Goal: Task Accomplishment & Management: Manage account settings

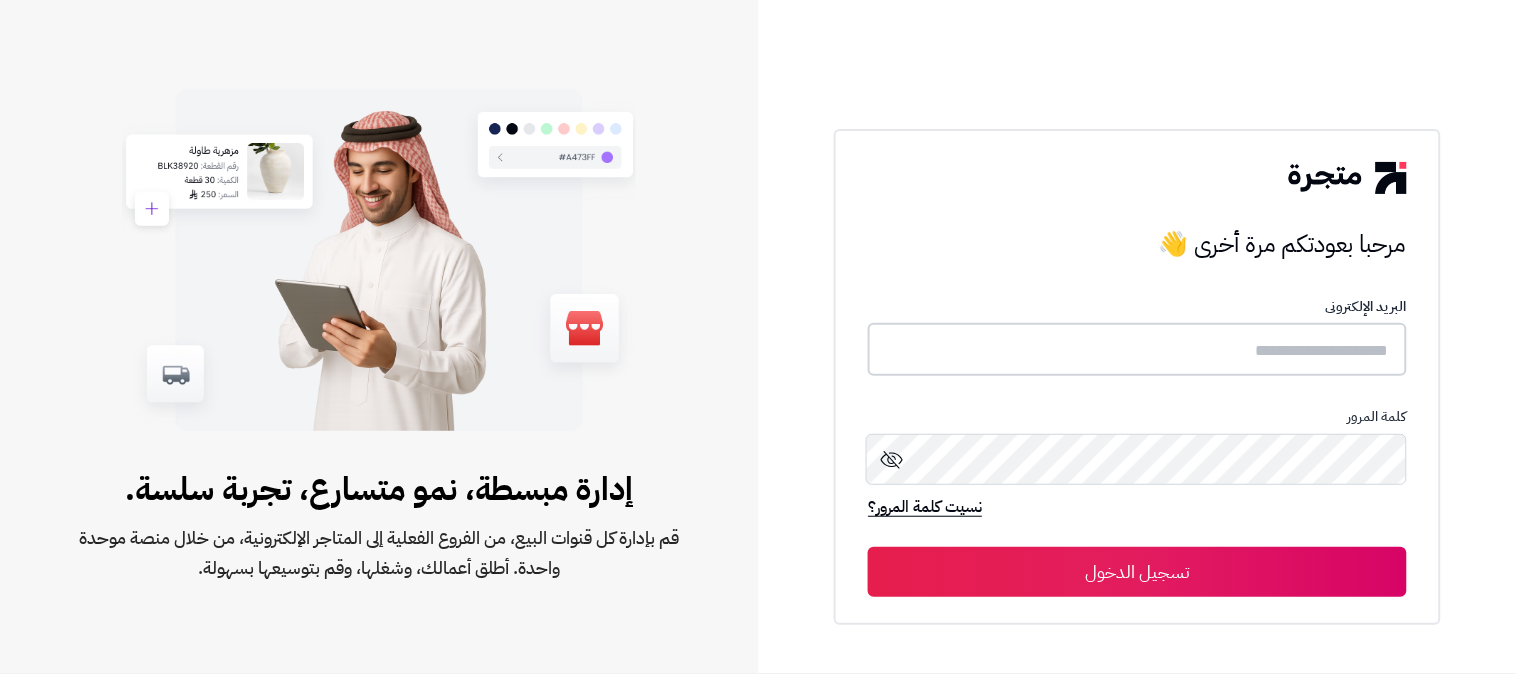
click at [1250, 358] on input "text" at bounding box center [1137, 349] width 539 height 53
type input "******"
click at [868, 546] on button "تسجيل الدخول" at bounding box center [1137, 571] width 539 height 50
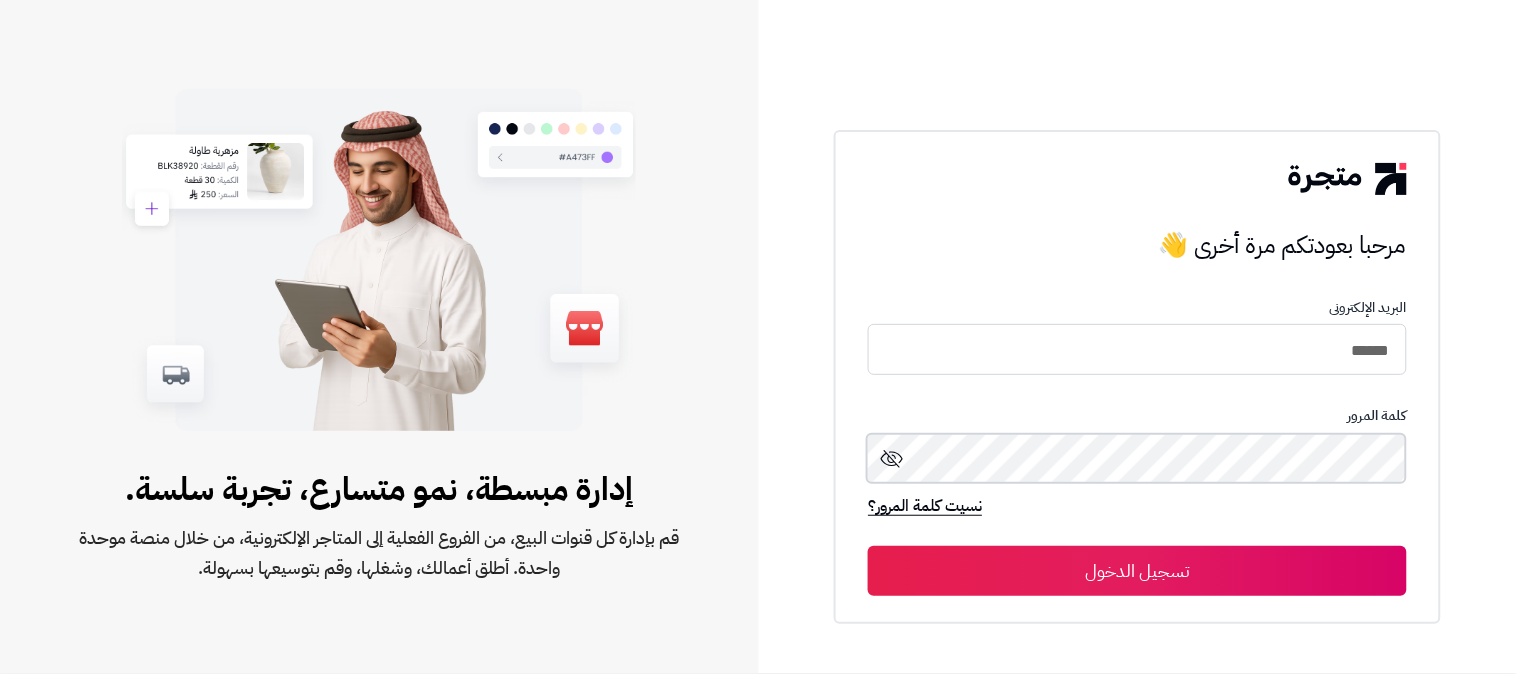
click at [868, 546] on button "تسجيل الدخول" at bounding box center [1137, 571] width 539 height 50
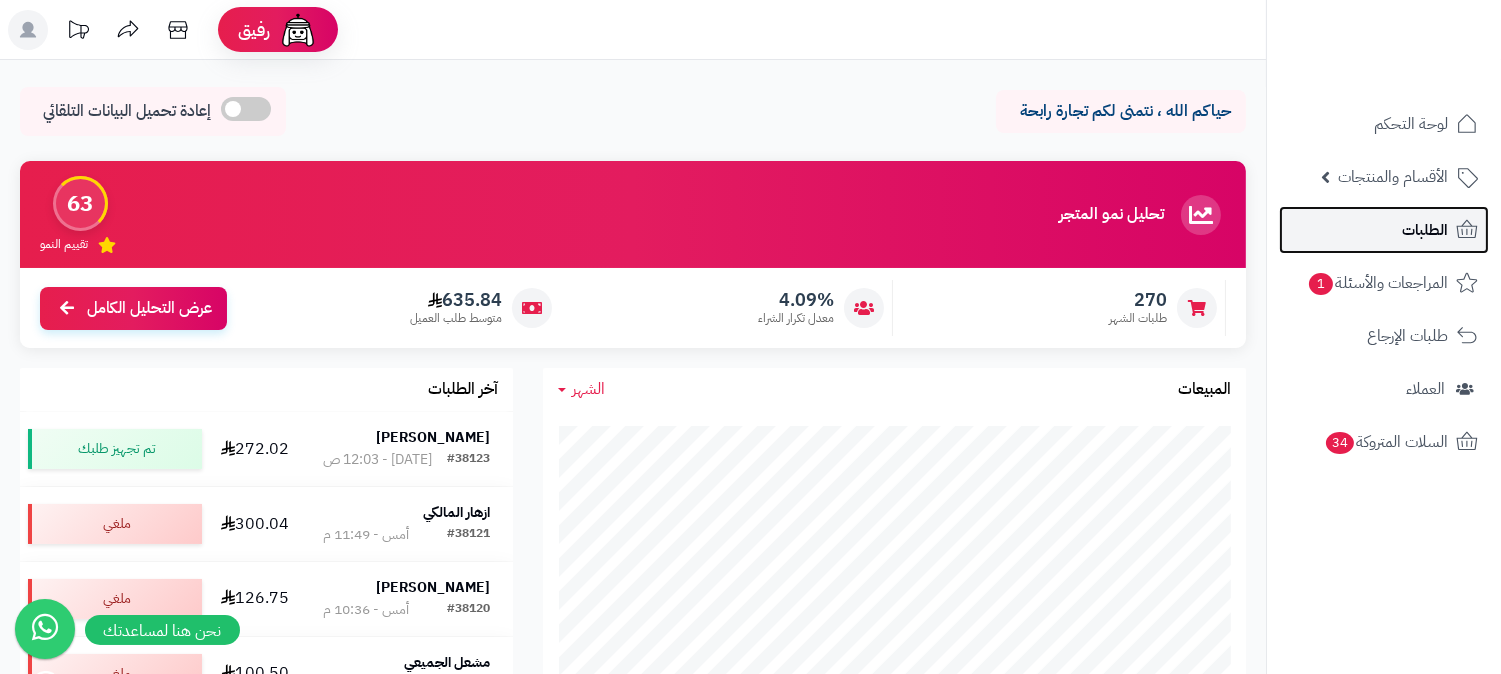
click at [1441, 226] on span "الطلبات" at bounding box center [1425, 230] width 46 height 28
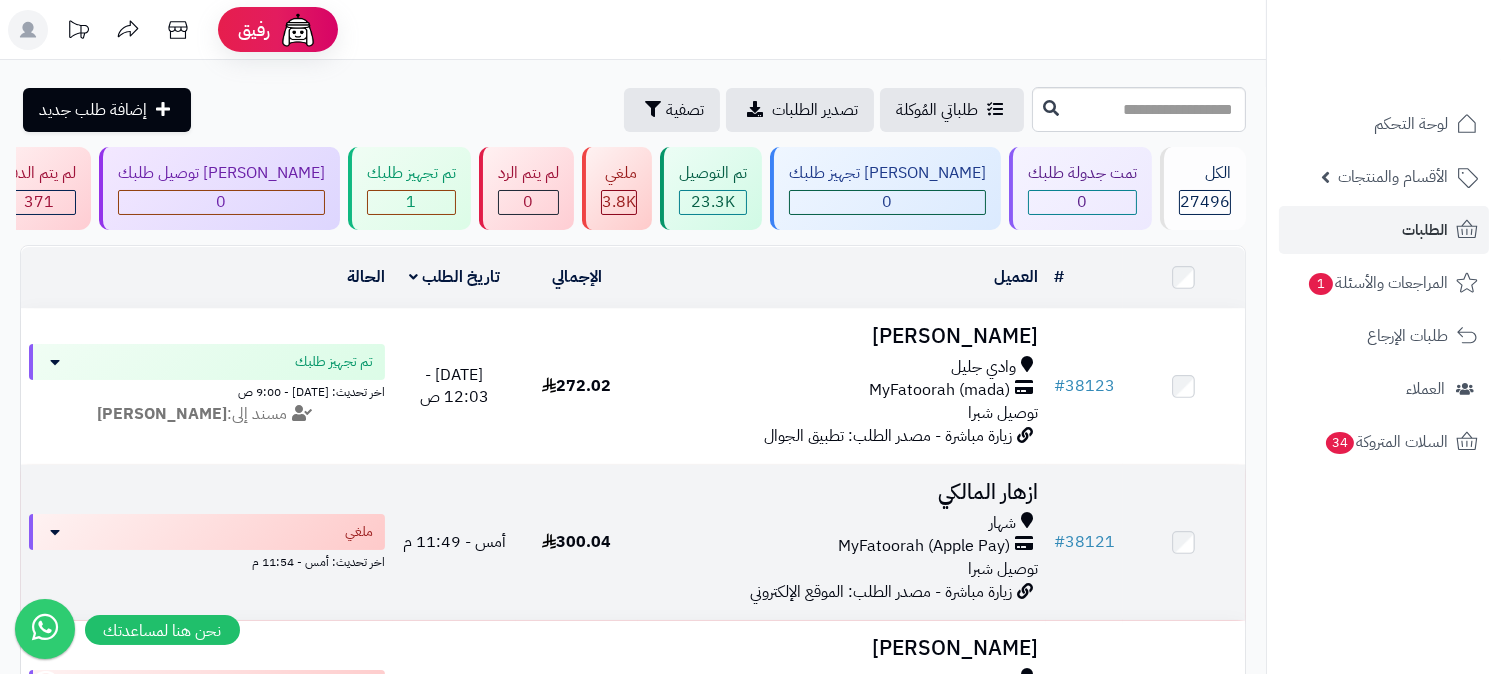
click at [990, 530] on span "شهار" at bounding box center [1002, 523] width 27 height 23
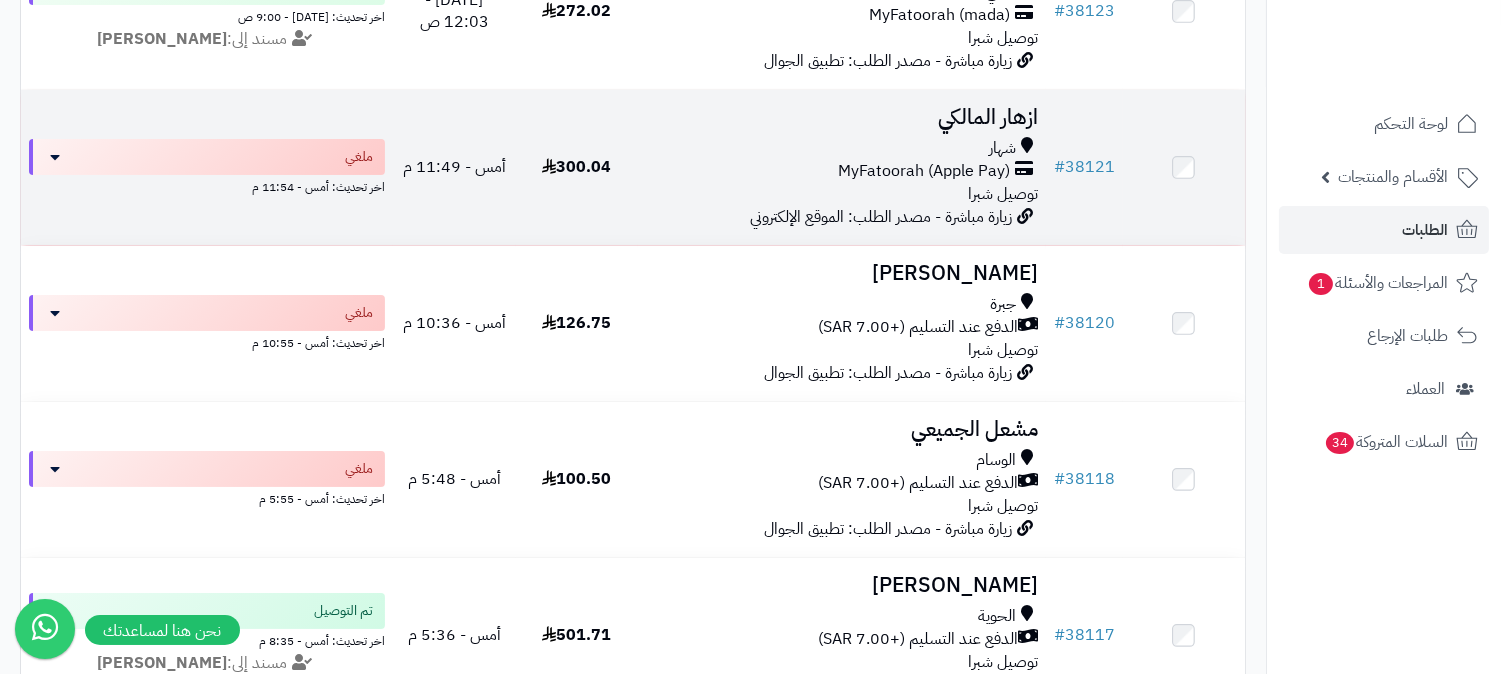
scroll to position [444, 0]
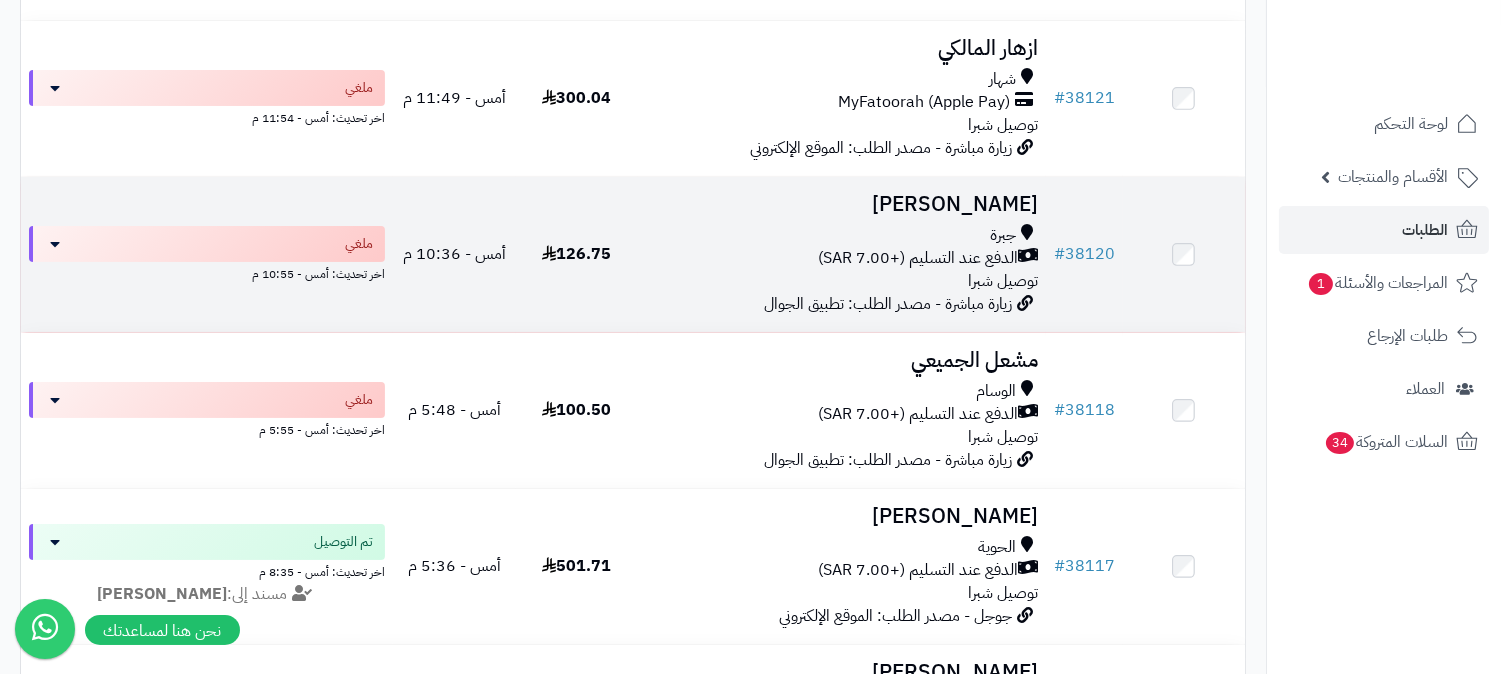
click at [966, 213] on h3 "[PERSON_NAME]" at bounding box center [842, 204] width 392 height 23
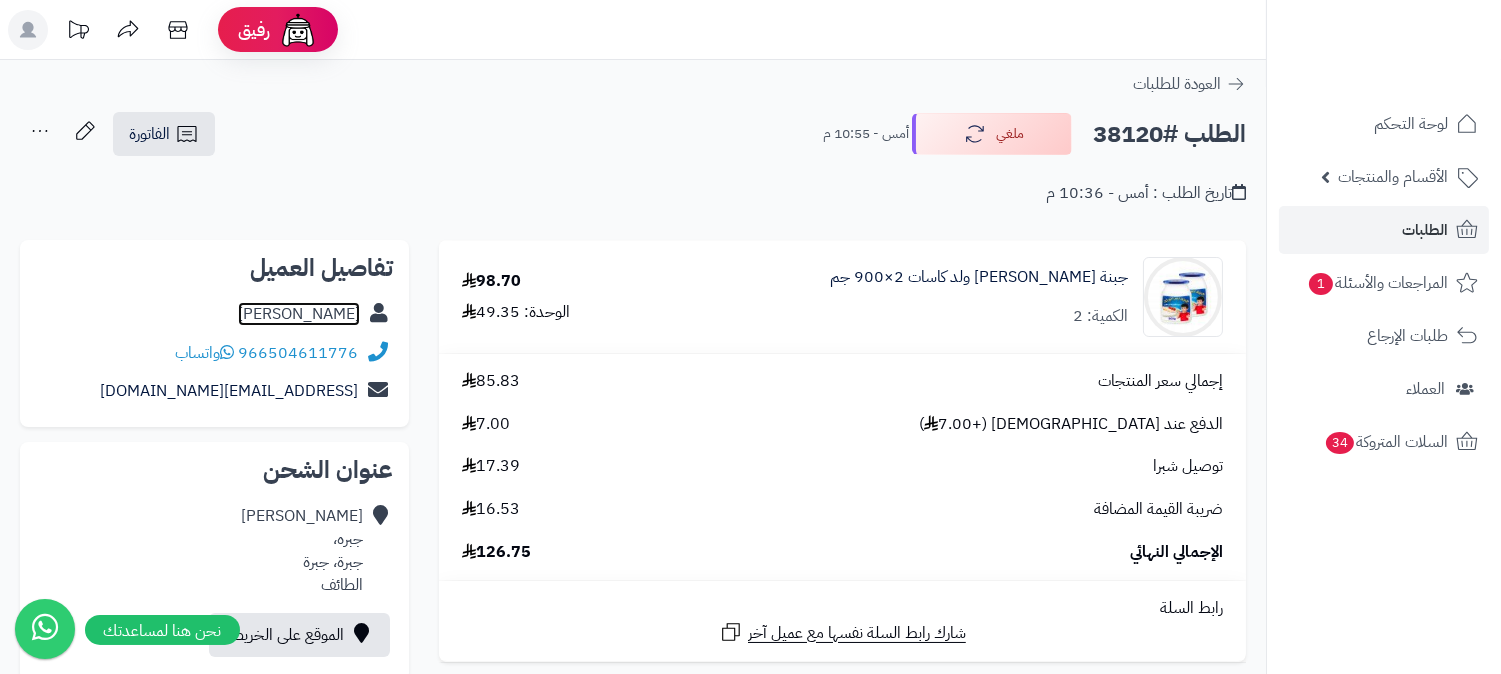
click at [333, 316] on link "[PERSON_NAME]" at bounding box center [299, 314] width 122 height 24
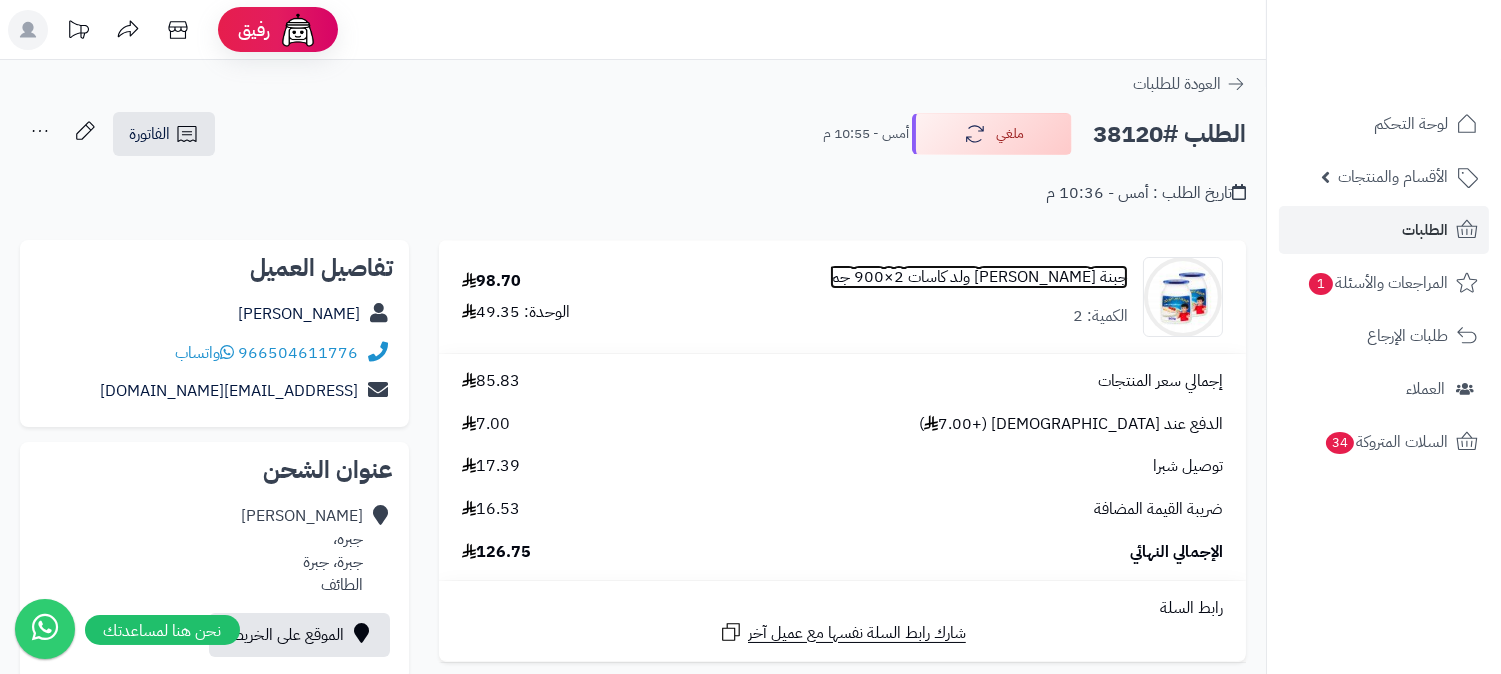
click at [1052, 271] on link "جبنة كريم أبو ولد كاسات 2×900 جم" at bounding box center [979, 277] width 298 height 23
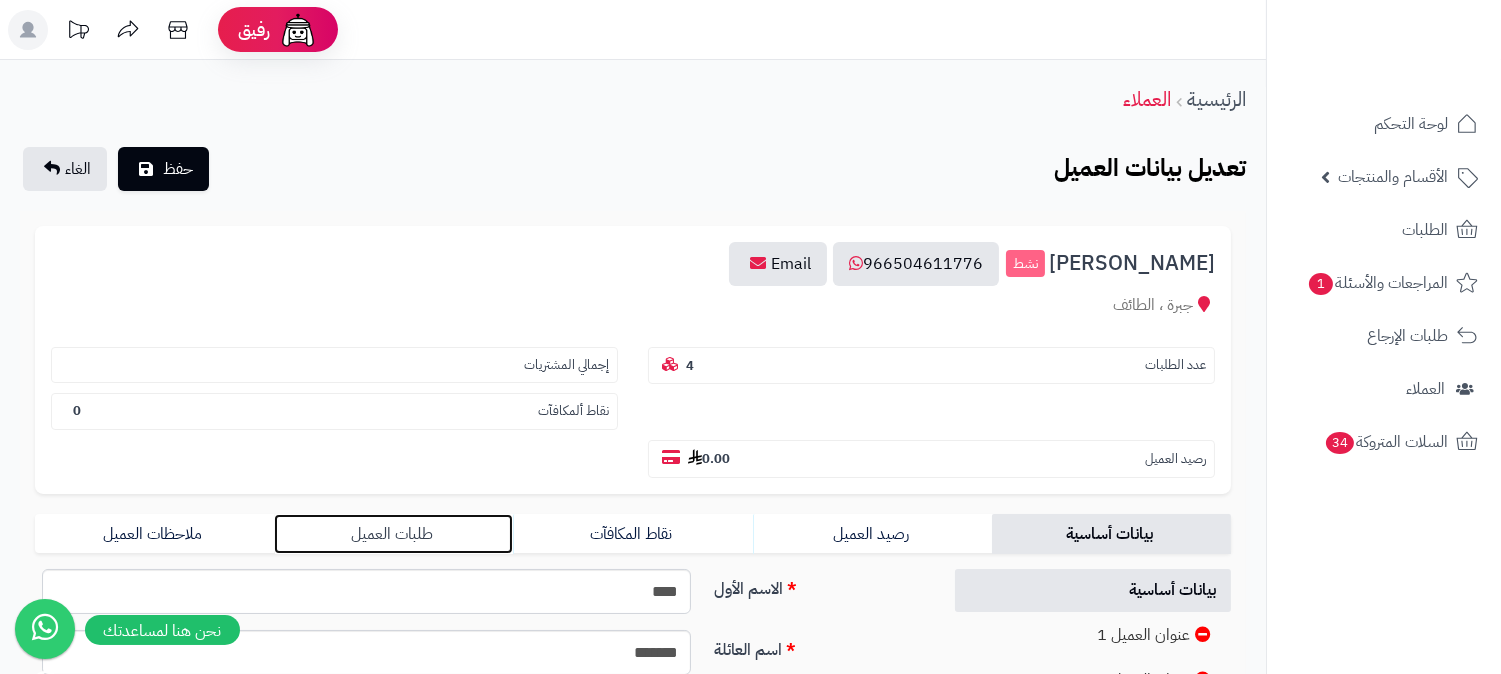
click at [395, 514] on link "طلبات العميل" at bounding box center [393, 534] width 239 height 40
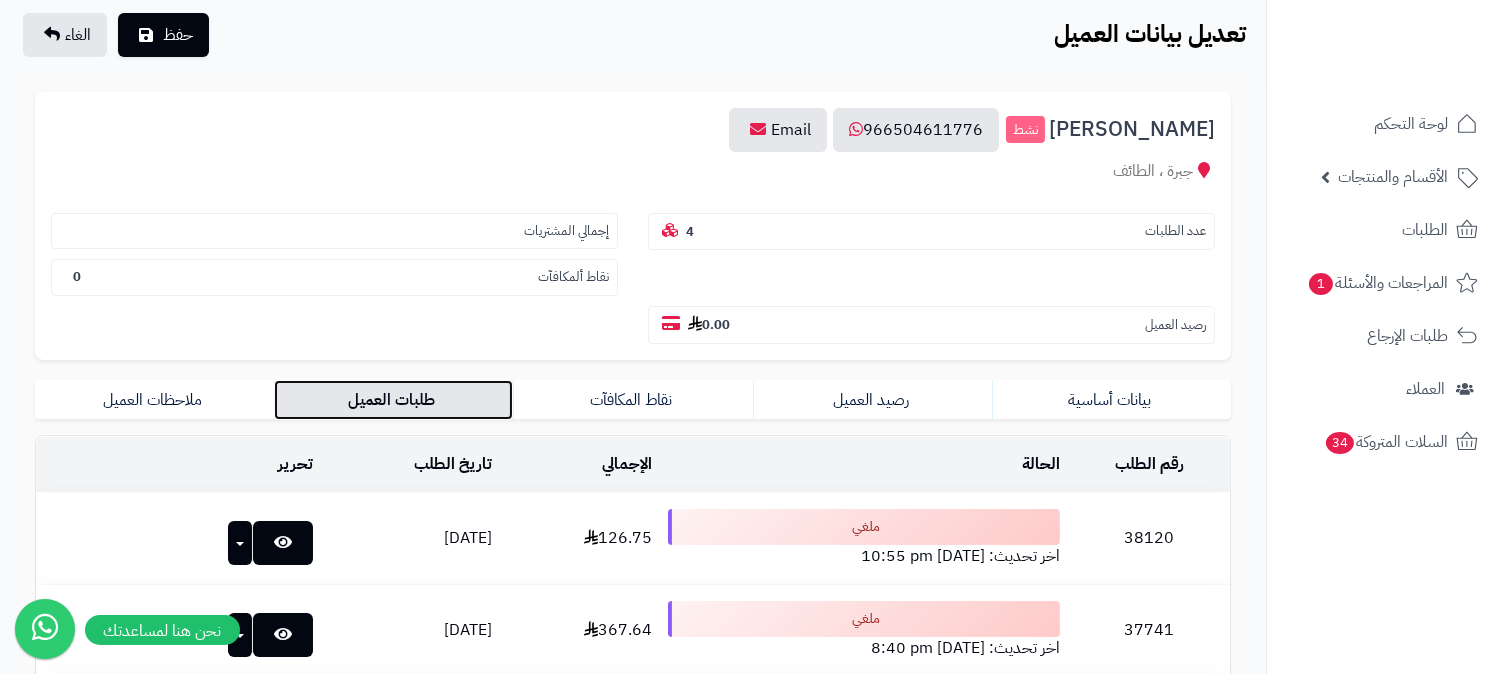
scroll to position [333, 0]
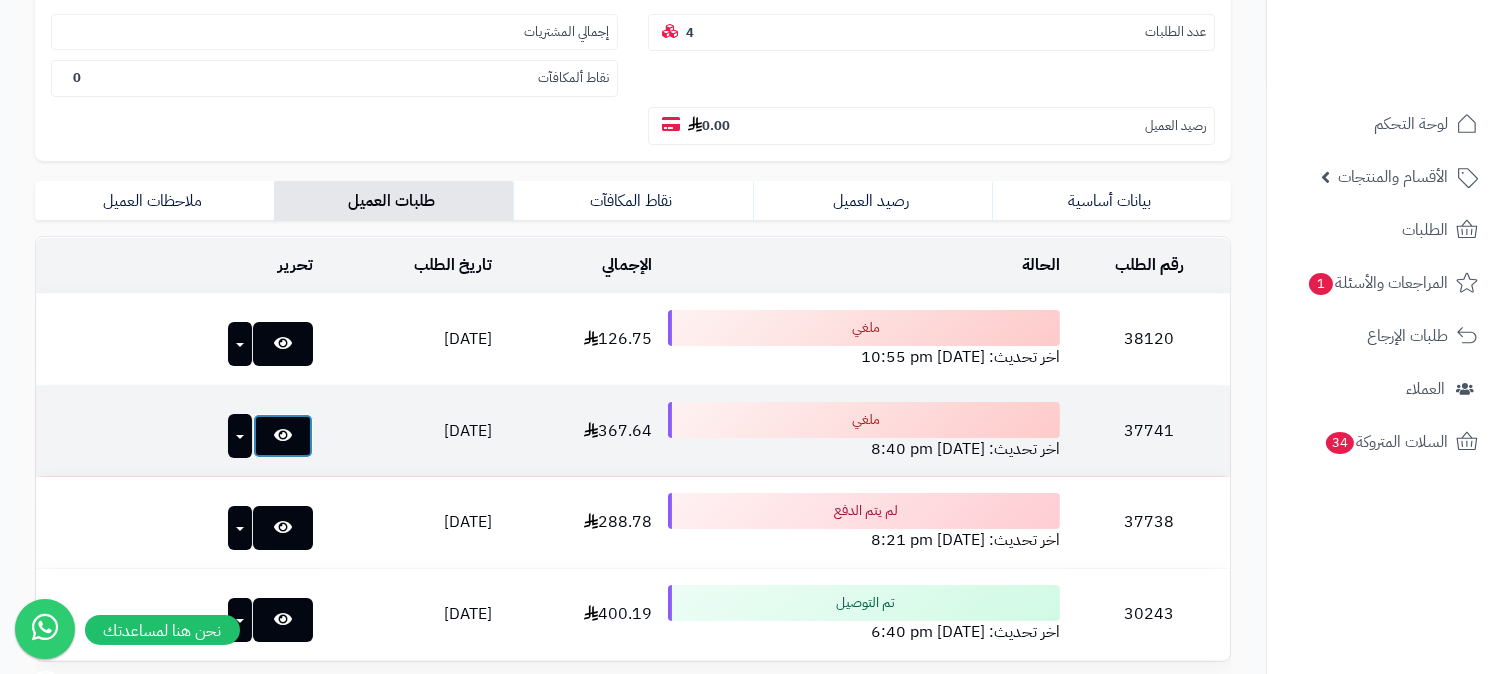
click at [274, 427] on icon at bounding box center [283, 435] width 18 height 16
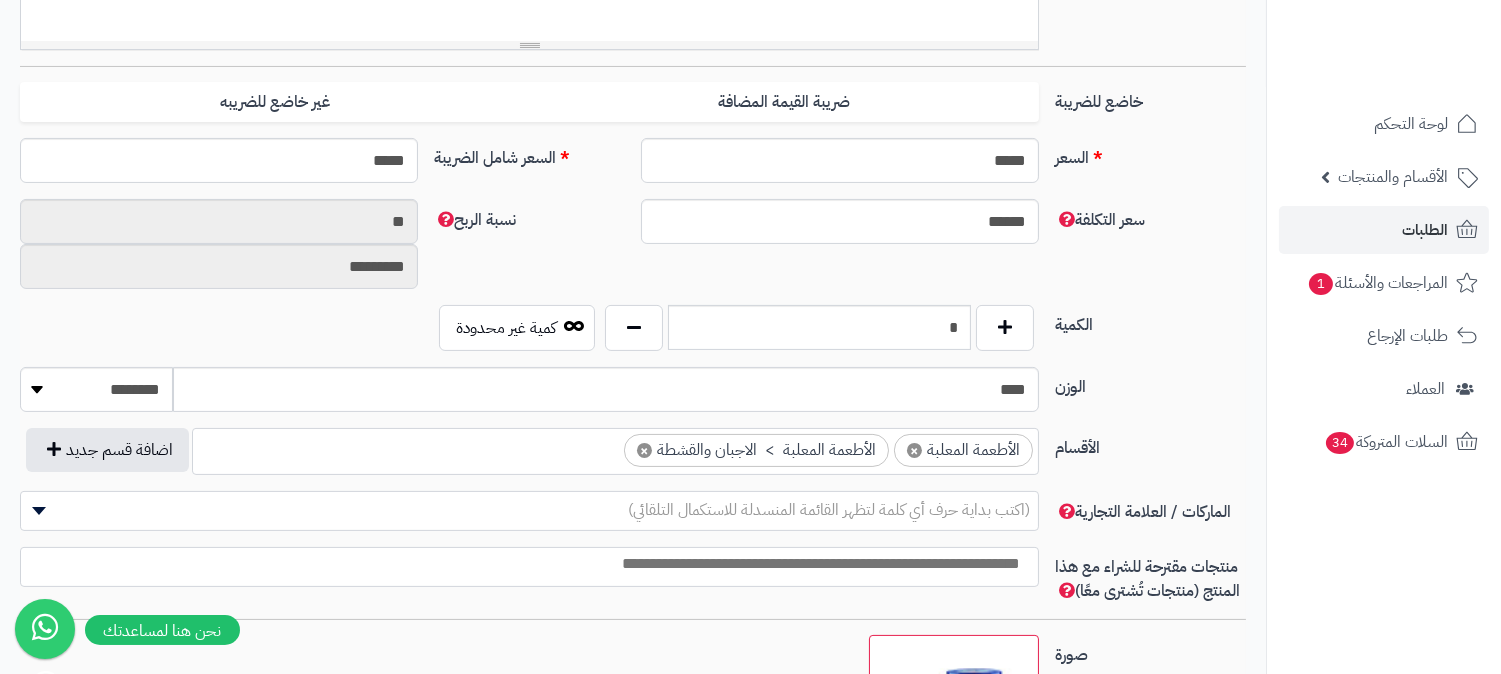
scroll to position [448, 0]
click at [942, 324] on input "*" at bounding box center [819, 327] width 303 height 45
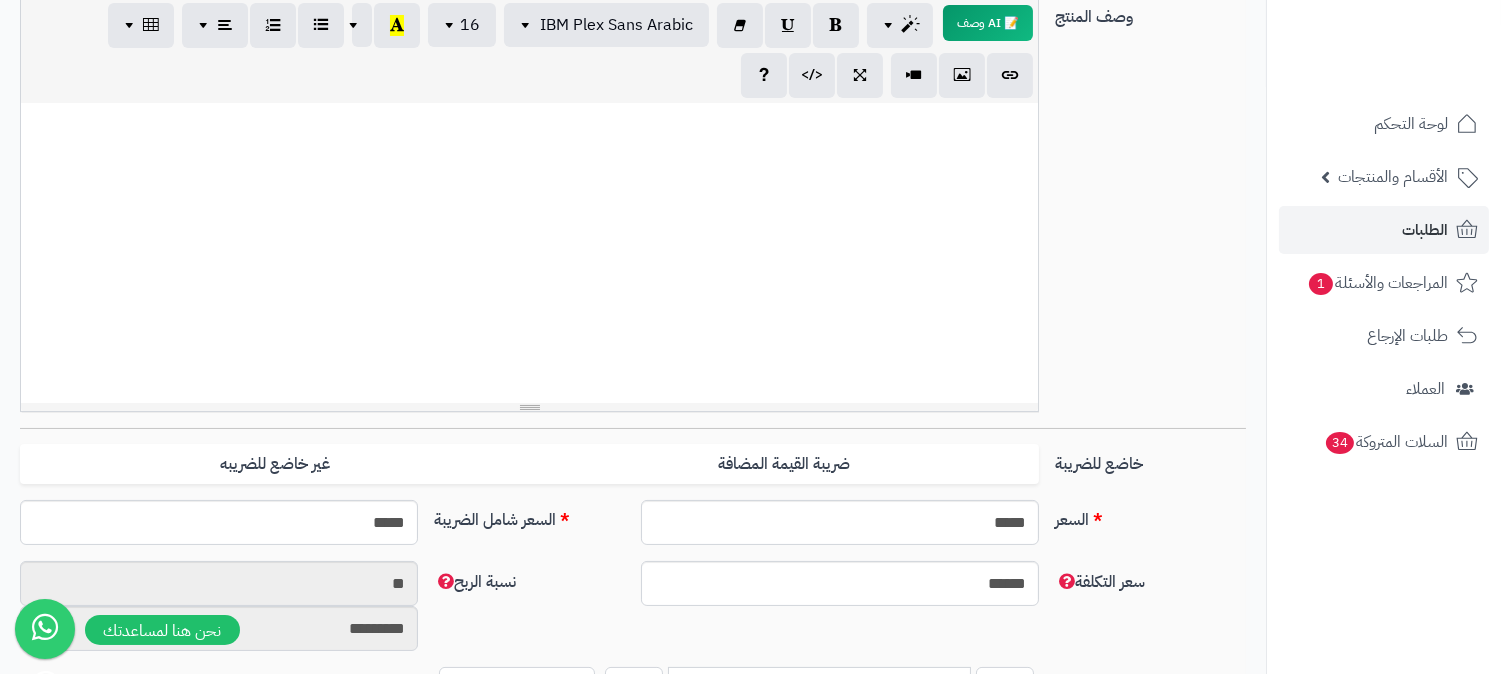
scroll to position [0, 0]
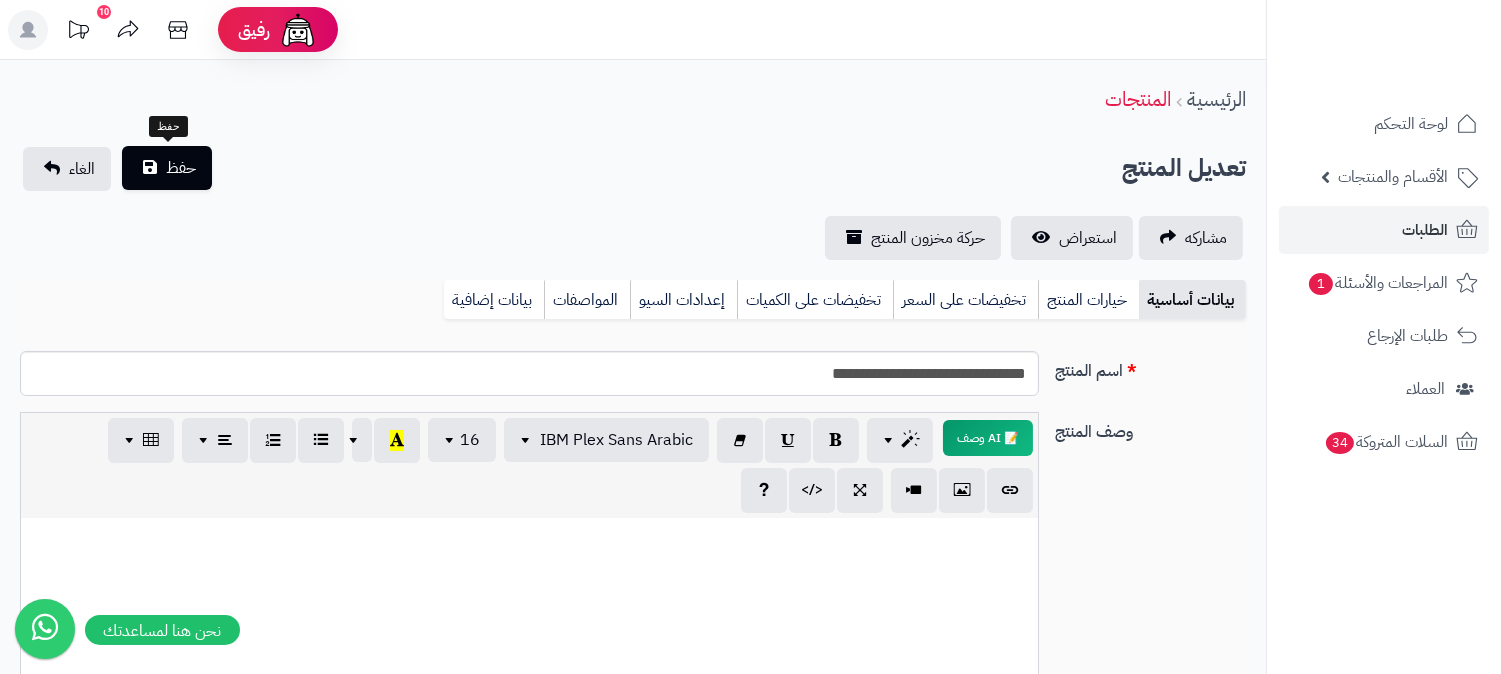
type input "**"
click at [183, 180] on button "حفظ" at bounding box center [167, 168] width 90 height 44
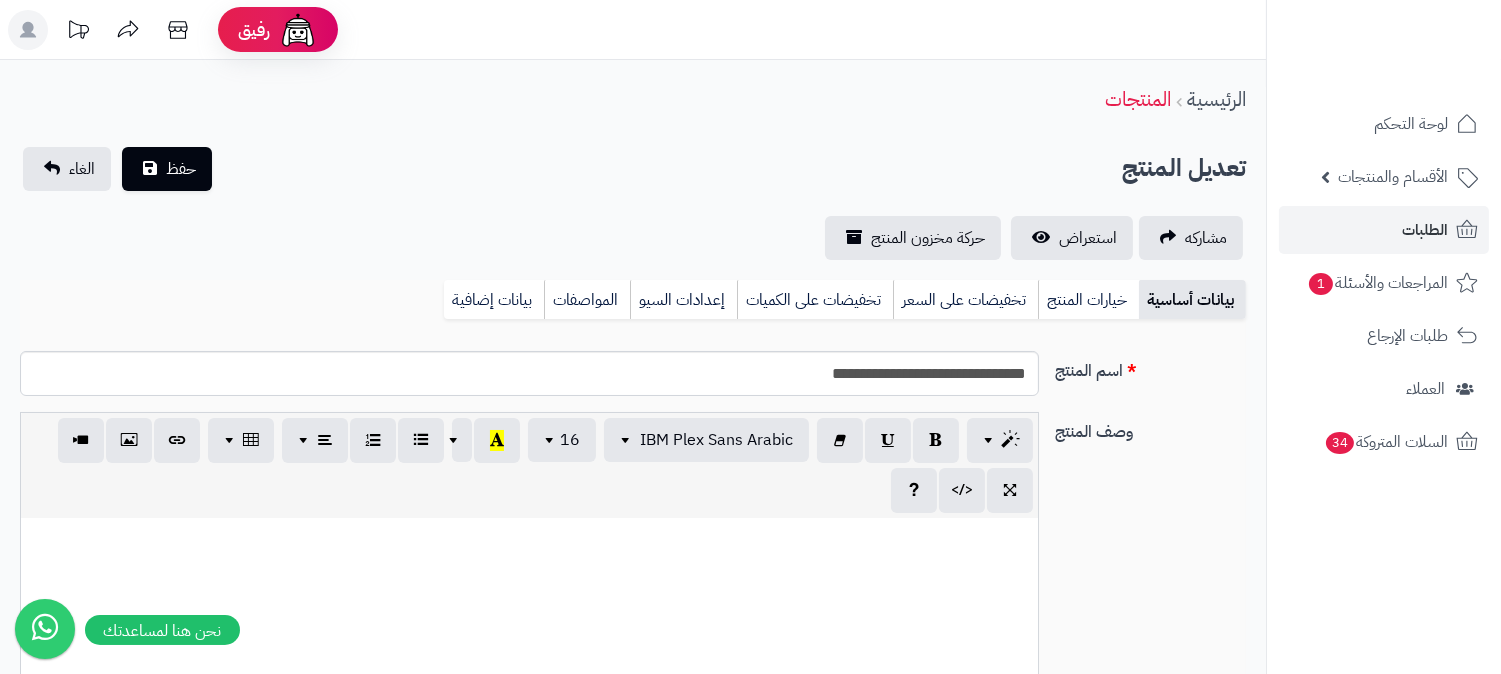
scroll to position [457, 0]
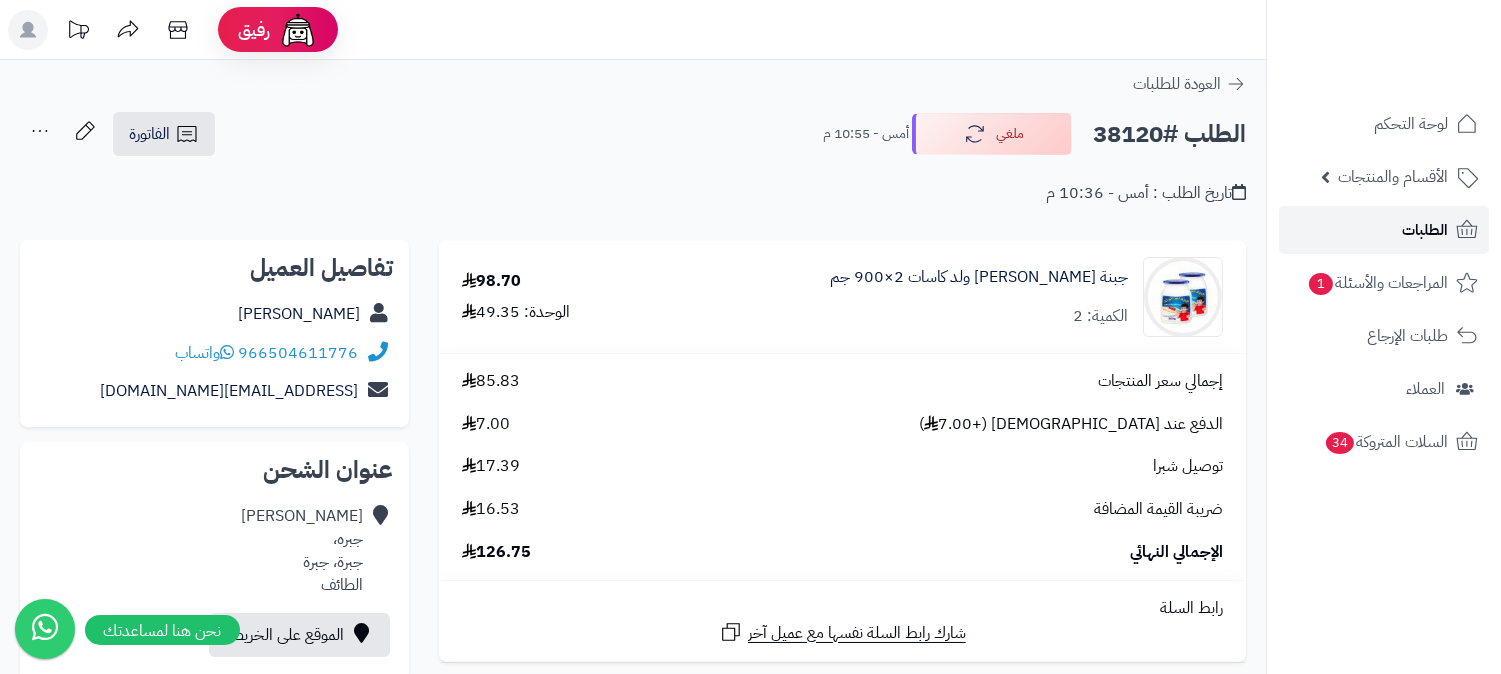
click at [1465, 225] on icon at bounding box center [1467, 230] width 24 height 24
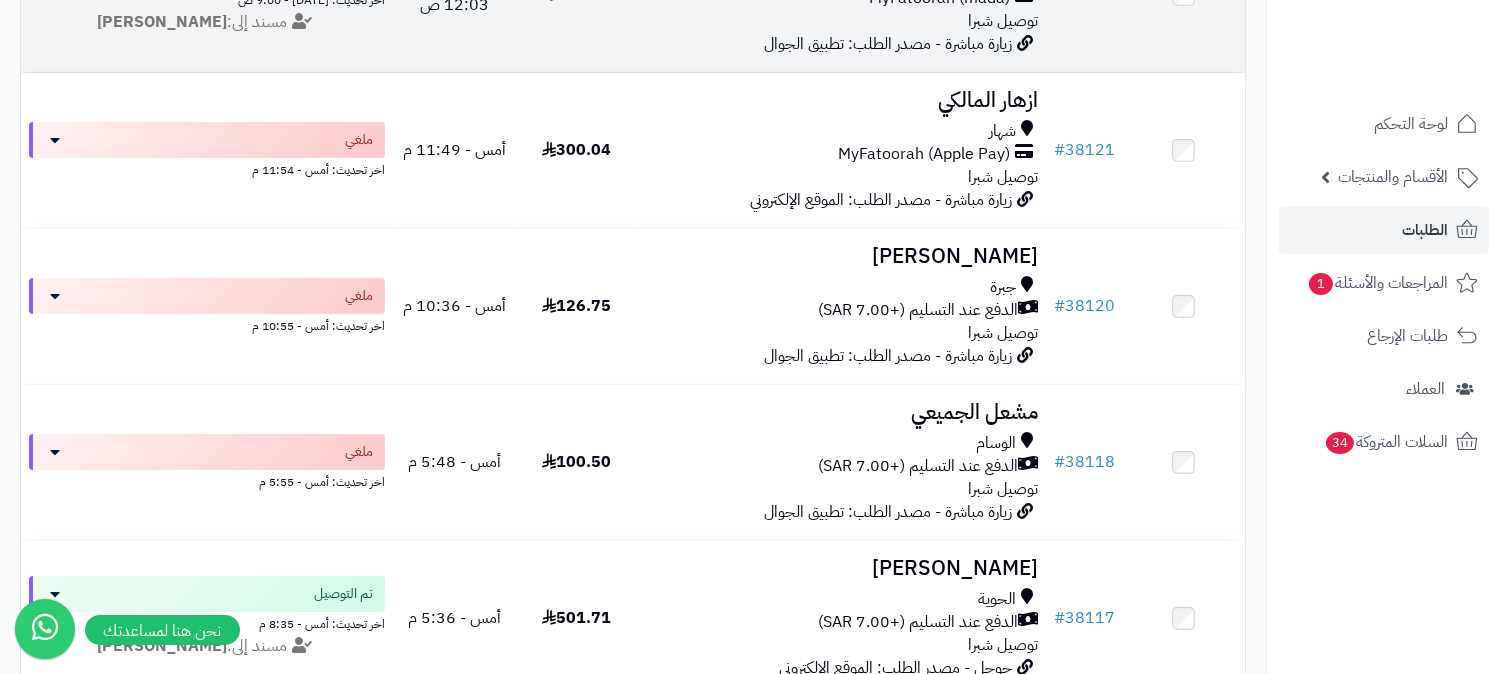
scroll to position [444, 0]
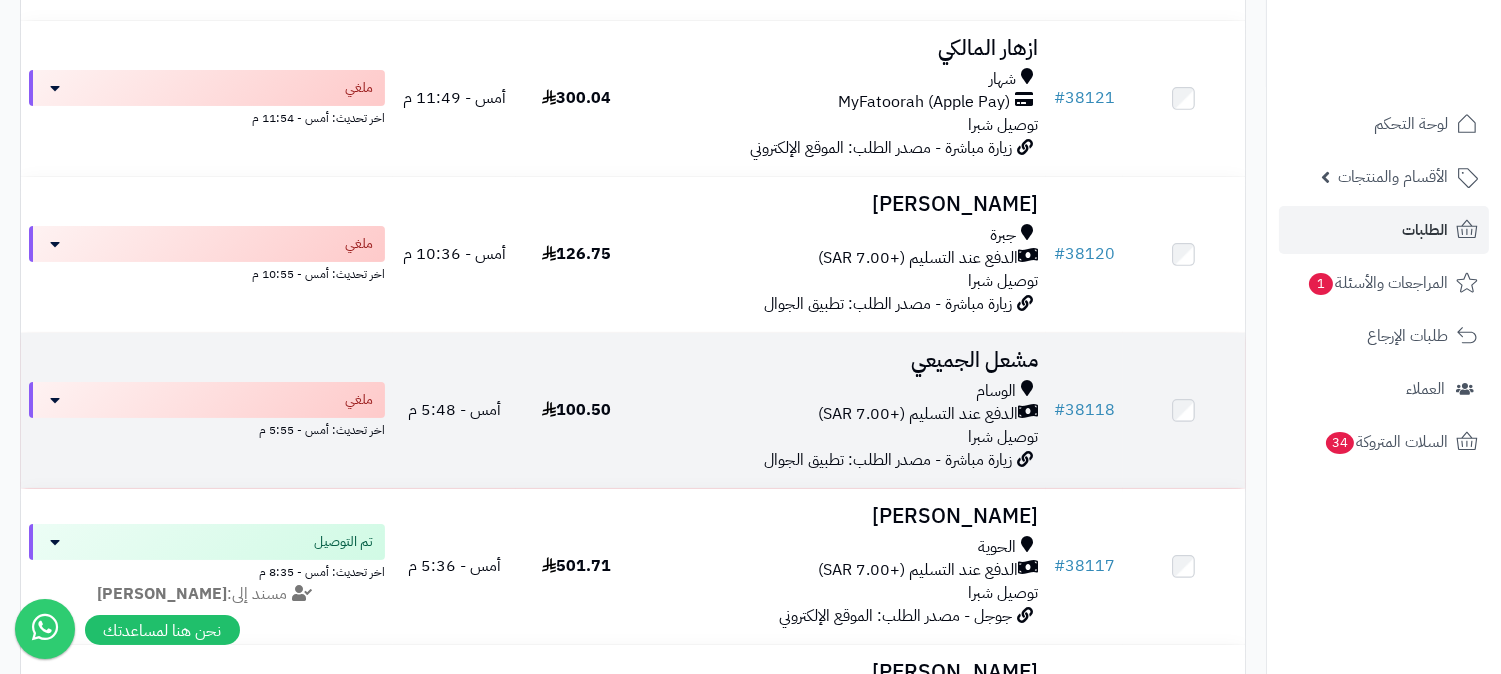
click at [944, 405] on span "الدفع عند التسليم (+7.00 SAR)" at bounding box center [918, 414] width 200 height 23
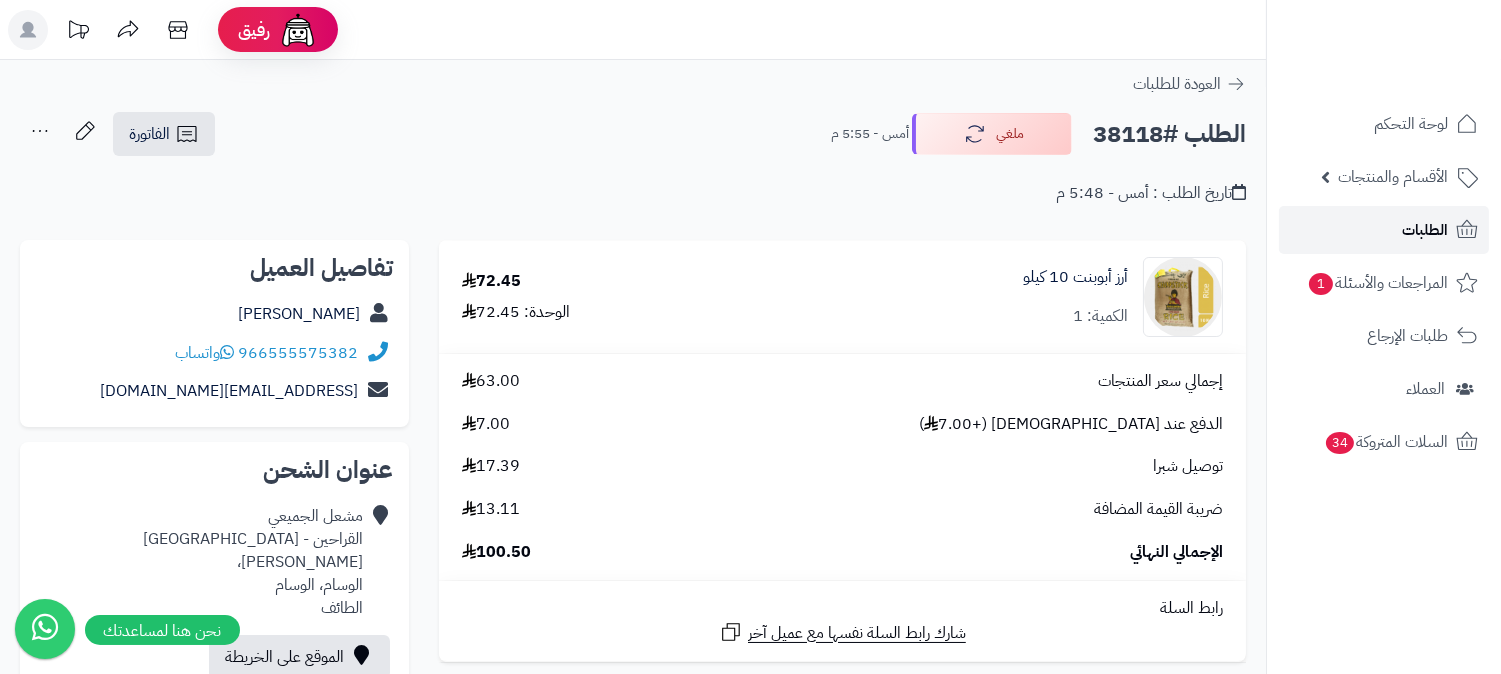
click at [1411, 225] on span "الطلبات" at bounding box center [1425, 230] width 46 height 28
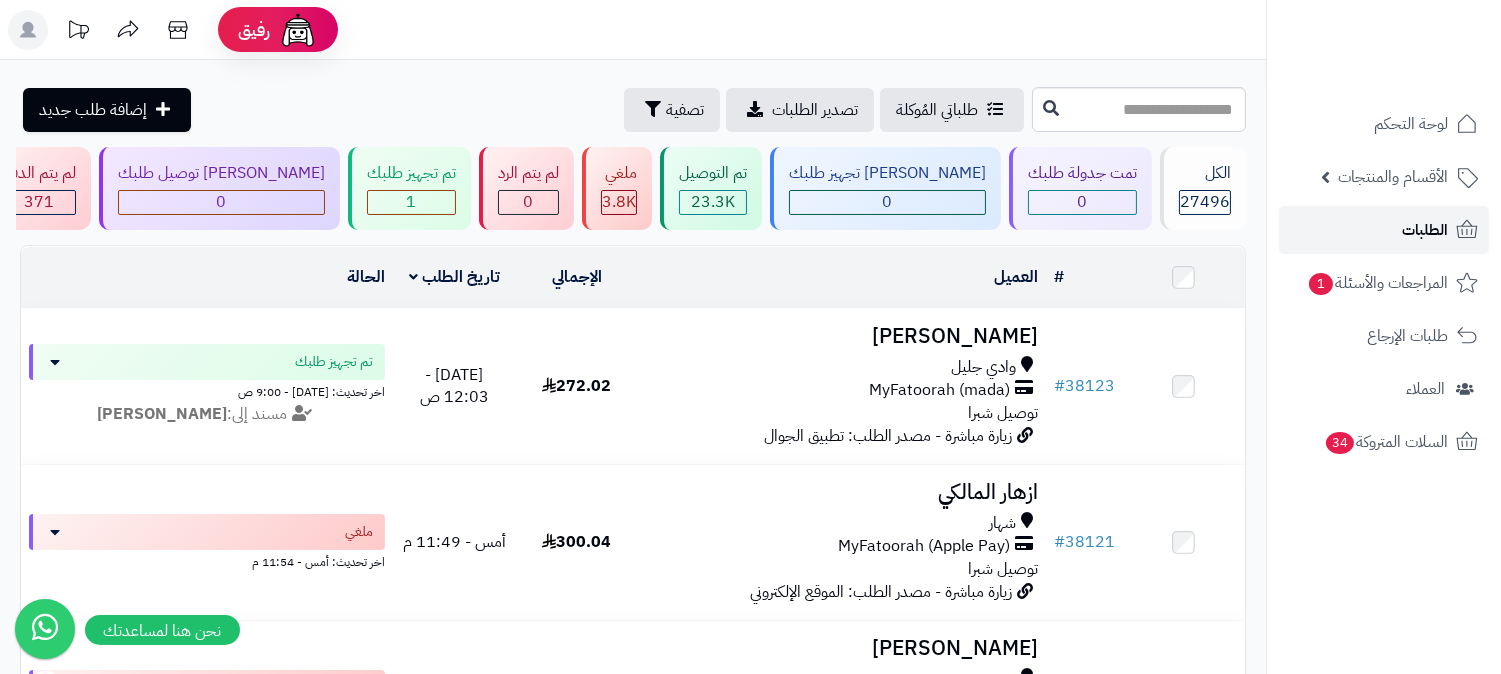
click at [1392, 216] on link "الطلبات" at bounding box center [1384, 230] width 210 height 48
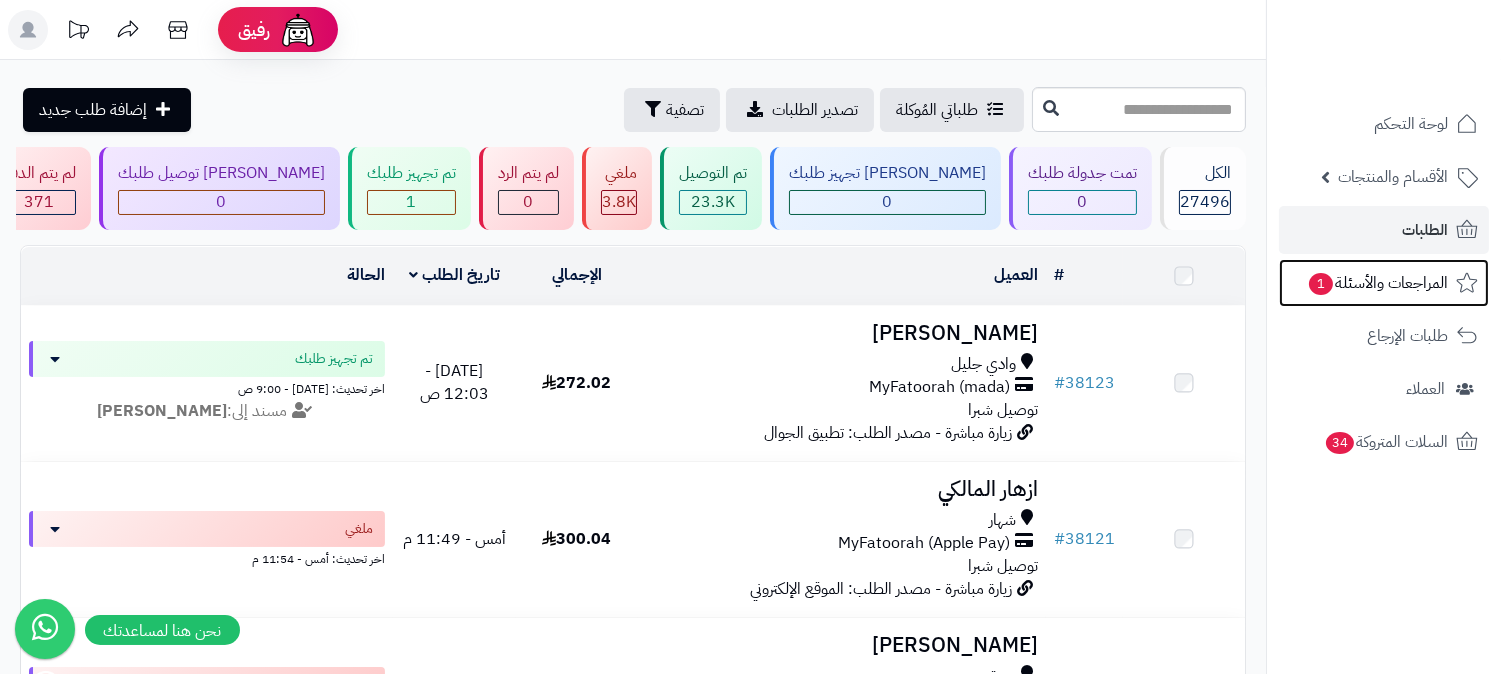
click at [1375, 298] on link "المراجعات والأسئلة 1" at bounding box center [1384, 283] width 210 height 48
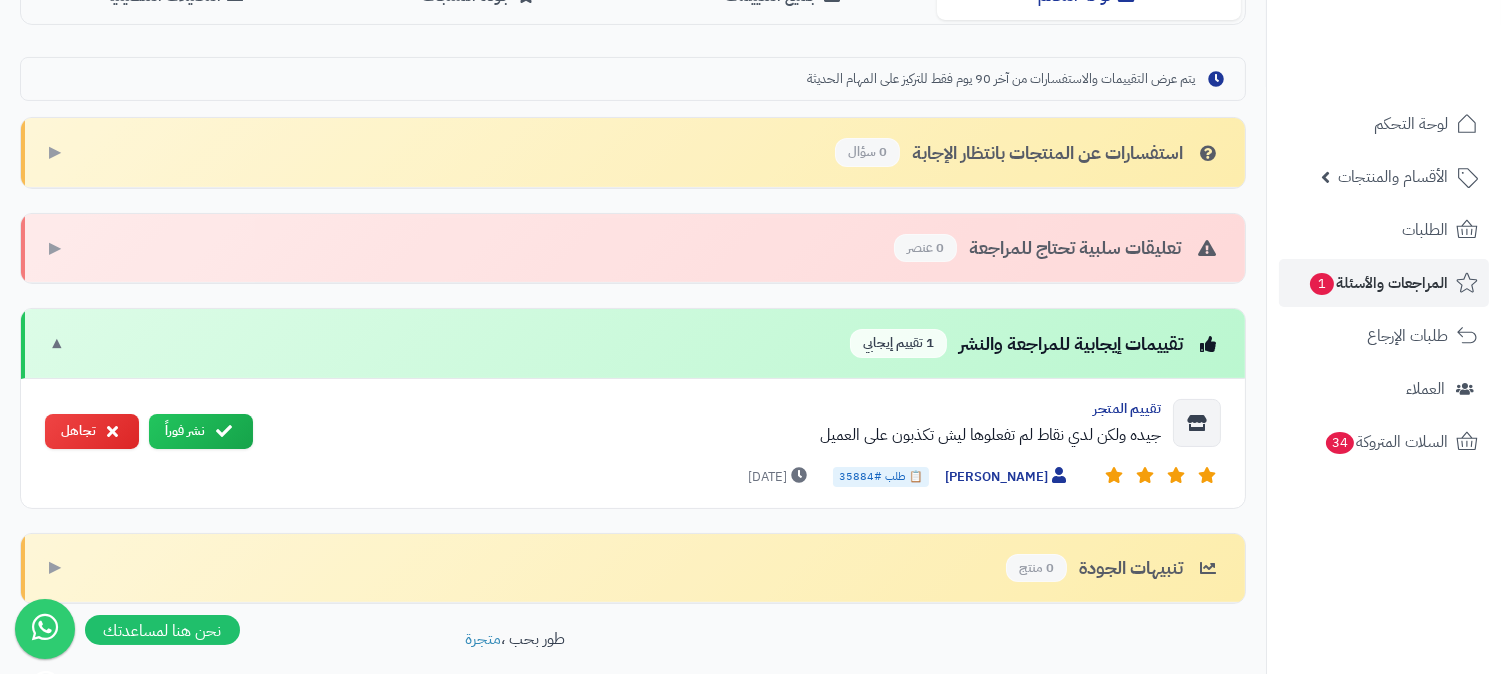
scroll to position [662, 0]
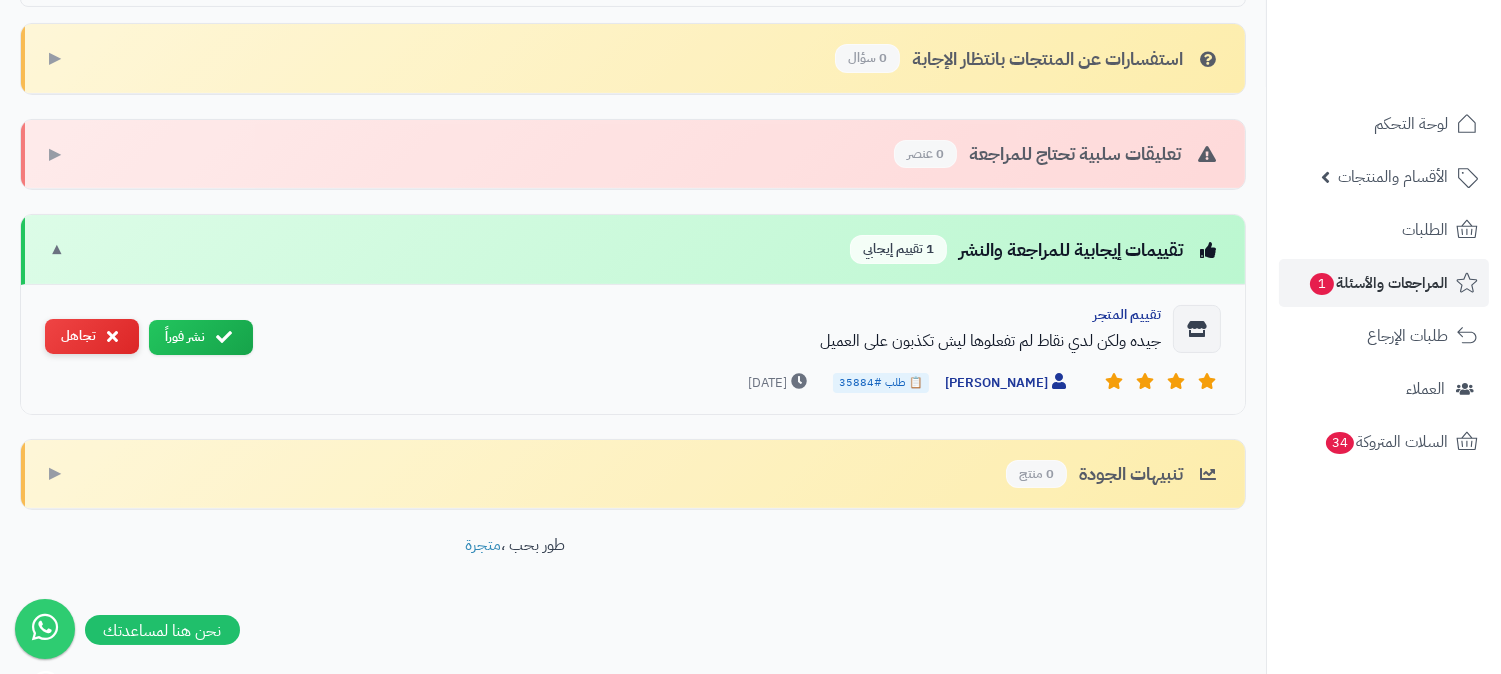
click at [108, 332] on icon at bounding box center [112, 336] width 11 height 16
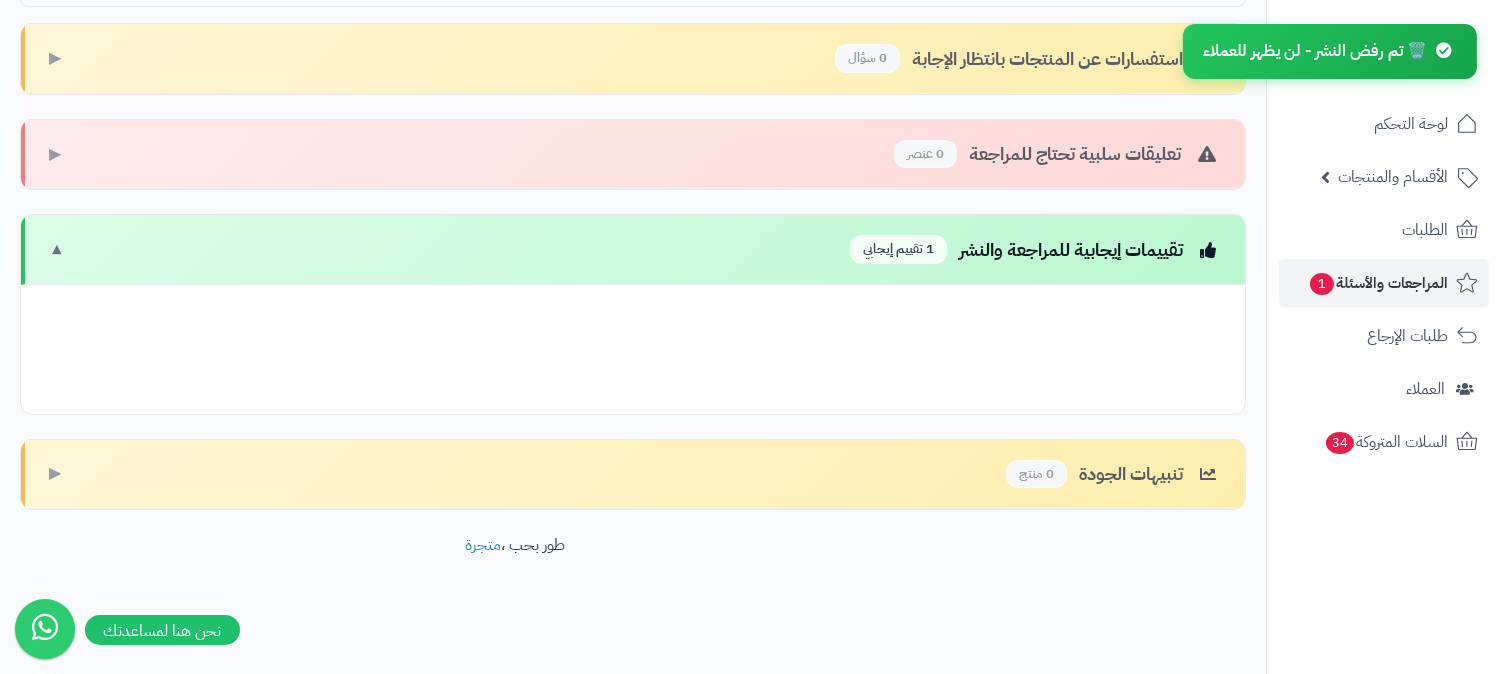
scroll to position [533, 0]
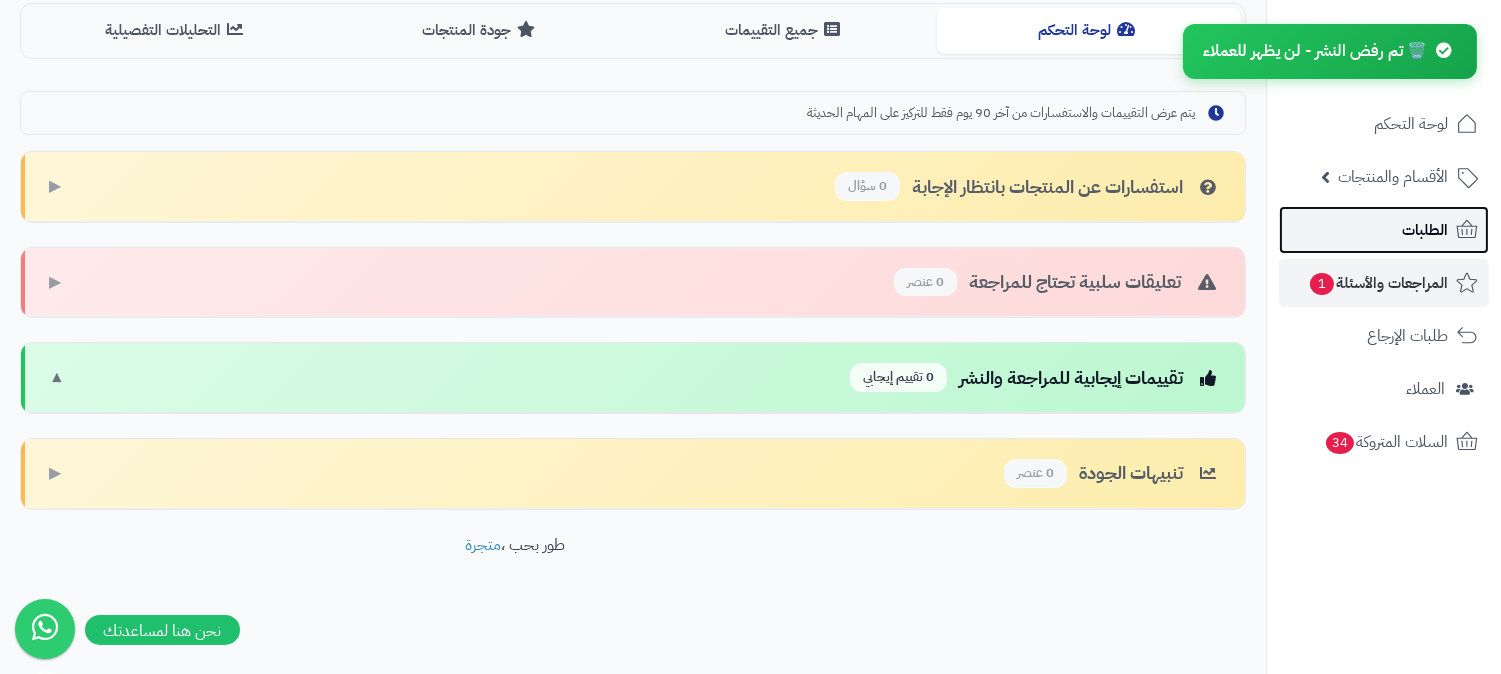
click at [1414, 223] on span "الطلبات" at bounding box center [1425, 230] width 46 height 28
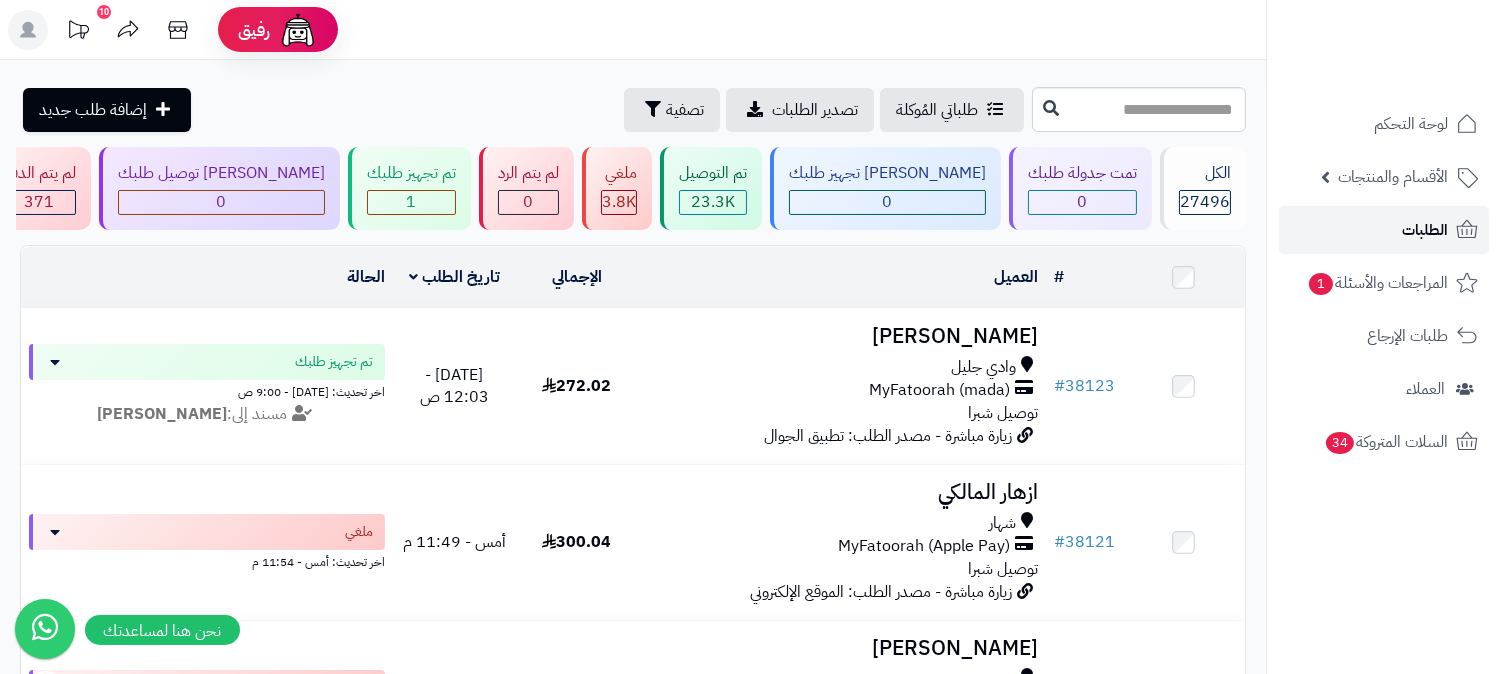
click at [1440, 218] on span "الطلبات" at bounding box center [1425, 230] width 46 height 28
click at [1413, 250] on link "الطلبات" at bounding box center [1384, 230] width 210 height 48
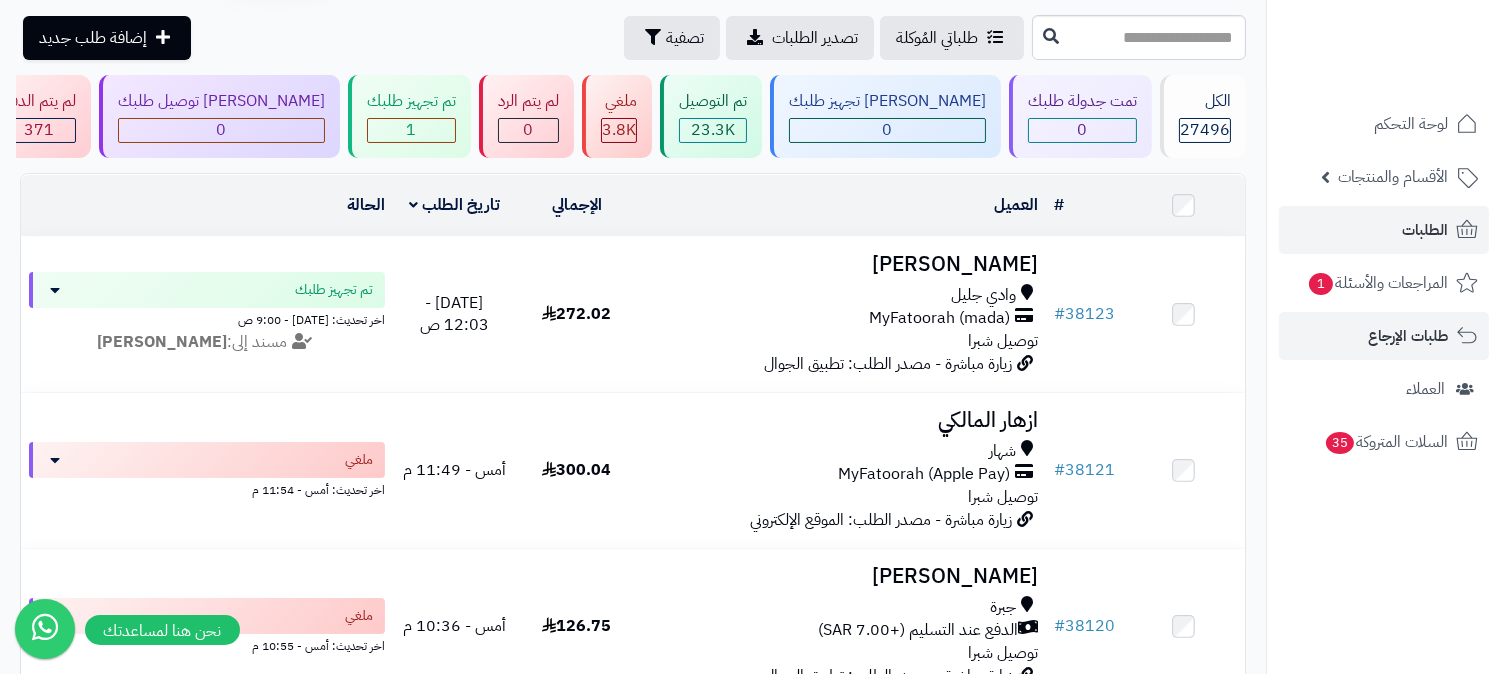
scroll to position [111, 0]
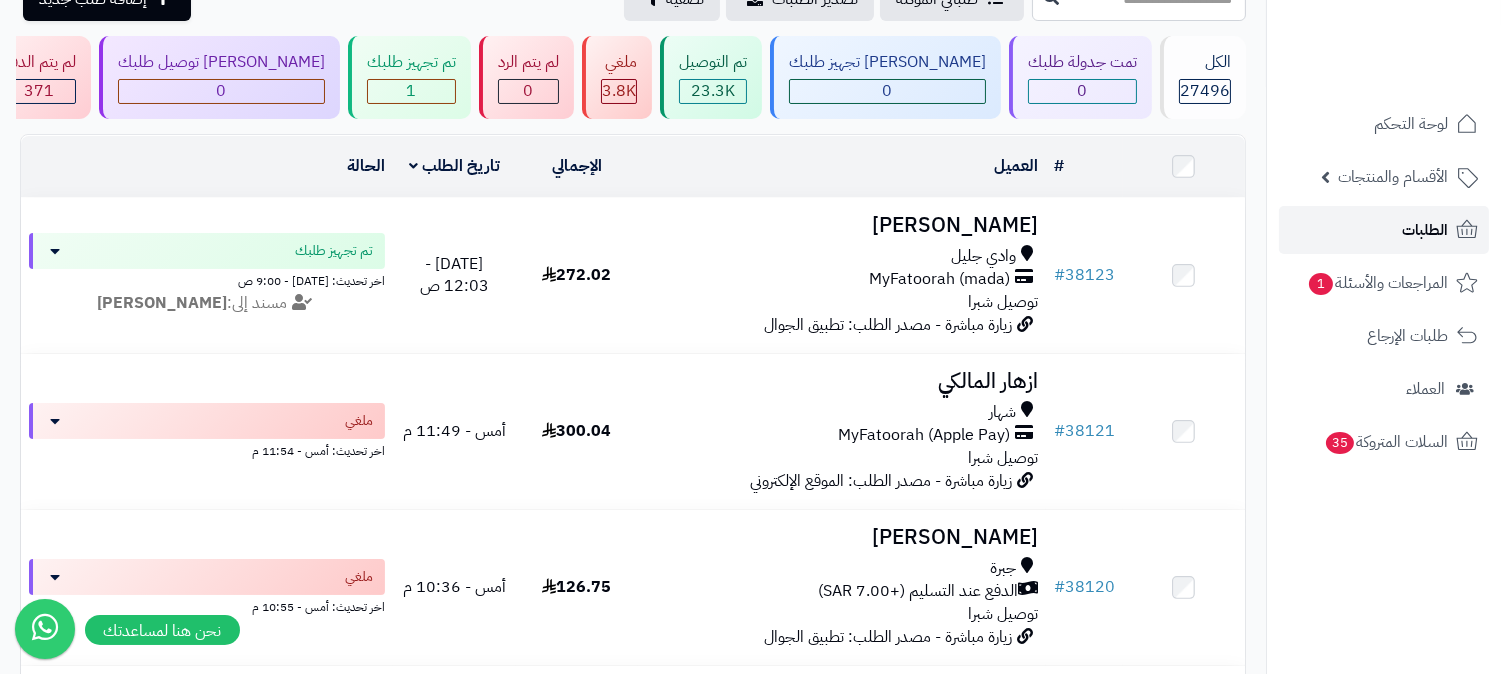
click at [1435, 231] on span "الطلبات" at bounding box center [1425, 230] width 46 height 28
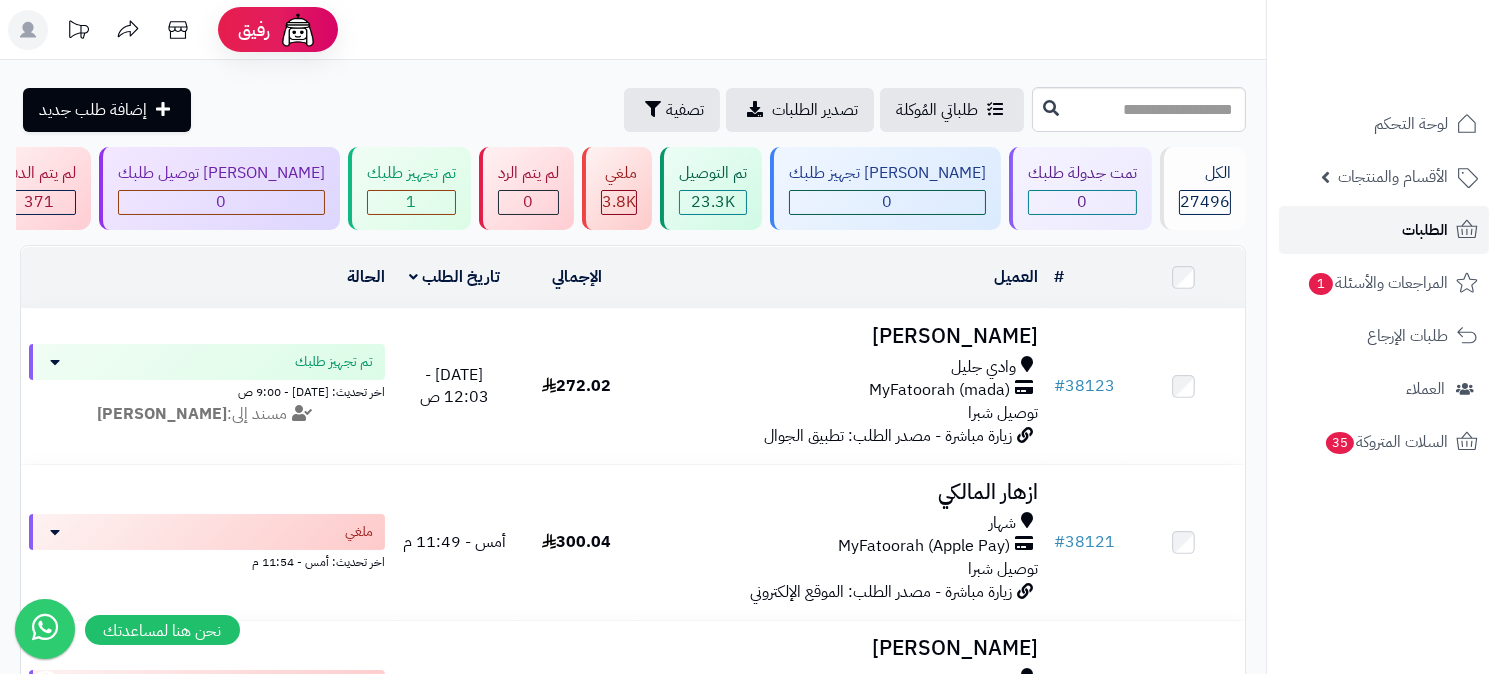
click at [1393, 231] on link "الطلبات" at bounding box center [1384, 230] width 210 height 48
click at [1416, 236] on span "الطلبات" at bounding box center [1425, 230] width 46 height 28
click at [1420, 227] on span "الطلبات" at bounding box center [1425, 230] width 46 height 28
click at [1434, 237] on span "الطلبات" at bounding box center [1425, 230] width 46 height 28
click at [1436, 237] on span "الطلبات" at bounding box center [1425, 230] width 46 height 28
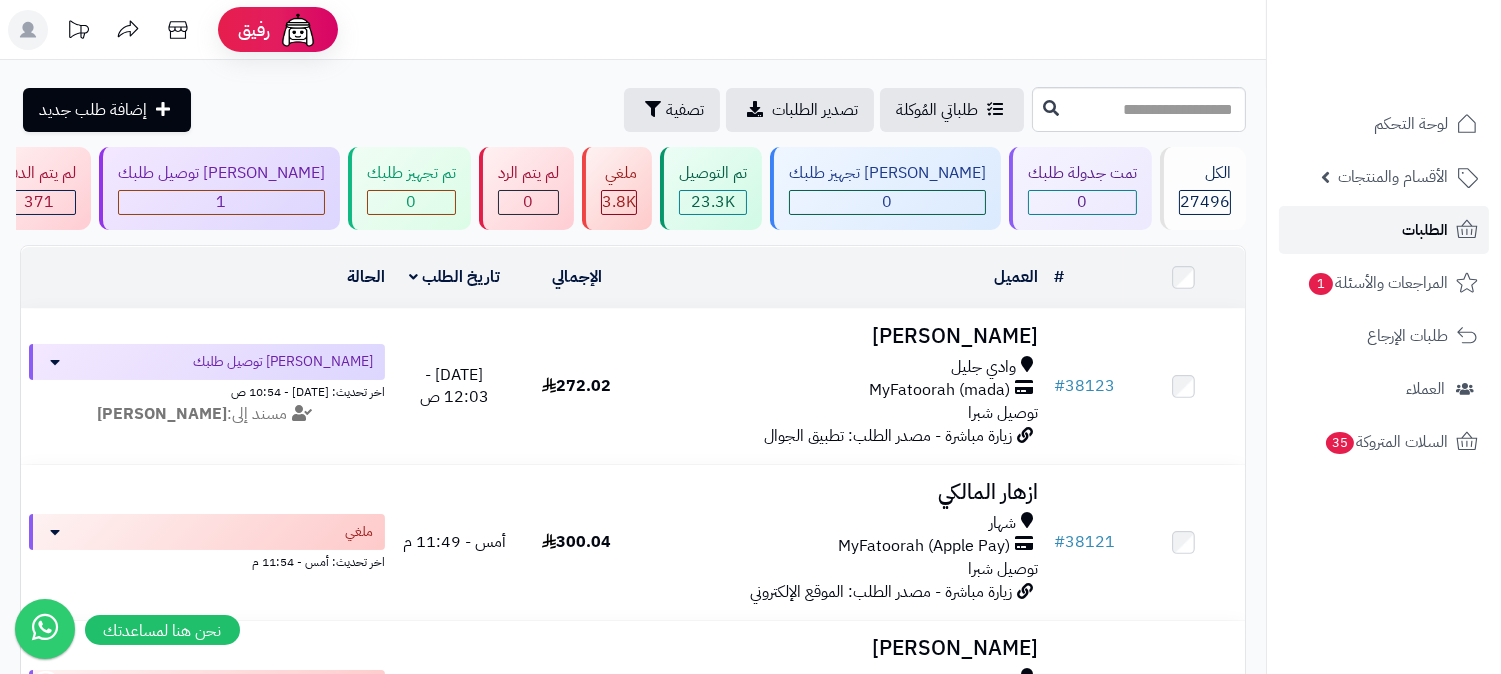
click at [1413, 221] on span "الطلبات" at bounding box center [1425, 230] width 46 height 28
click at [1418, 232] on span "الطلبات" at bounding box center [1425, 230] width 46 height 28
click at [1435, 236] on span "الطلبات" at bounding box center [1425, 230] width 46 height 28
click at [1388, 222] on link "الطلبات" at bounding box center [1384, 230] width 210 height 48
click at [1417, 231] on span "الطلبات" at bounding box center [1425, 230] width 46 height 28
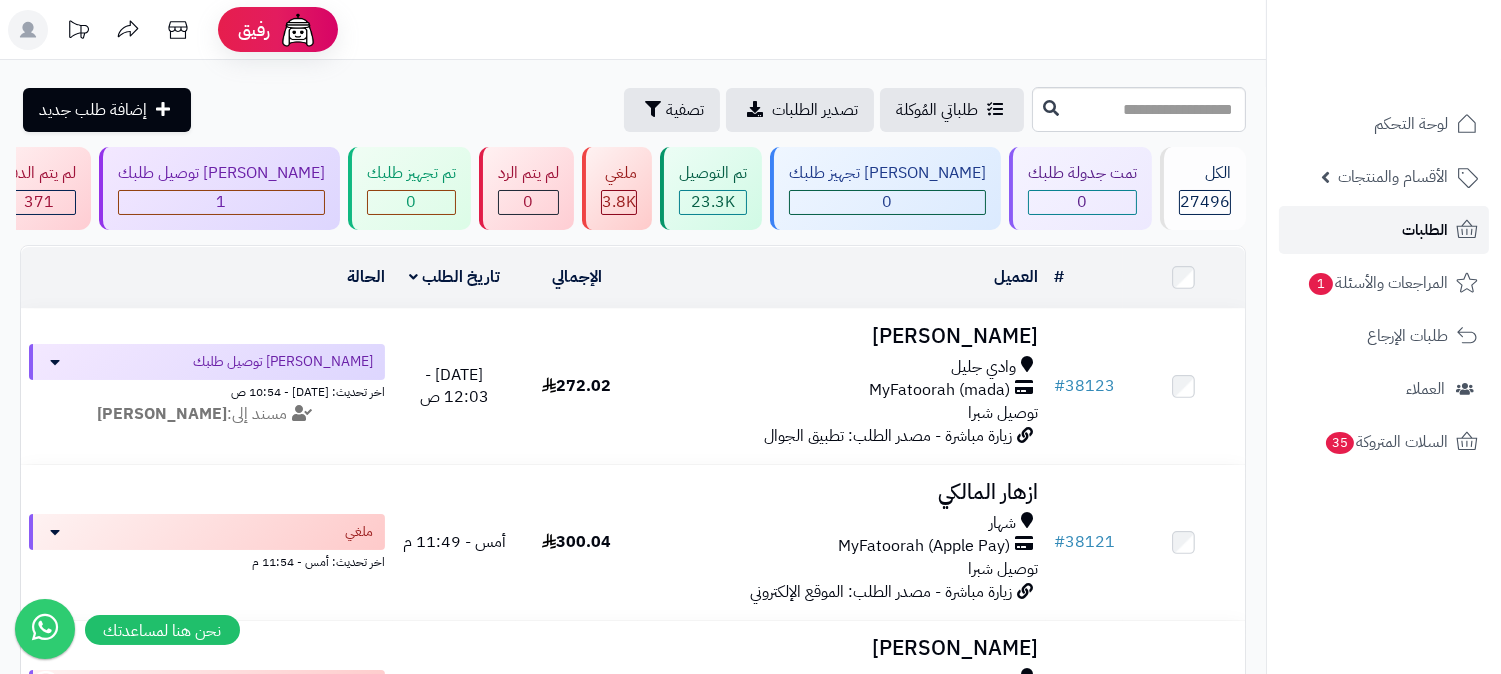
click at [1453, 235] on link "الطلبات" at bounding box center [1384, 230] width 210 height 48
click at [1436, 233] on span "الطلبات" at bounding box center [1425, 230] width 46 height 28
click at [1435, 233] on span "الطلبات" at bounding box center [1425, 230] width 46 height 28
click at [1397, 226] on link "الطلبات" at bounding box center [1384, 230] width 210 height 48
click at [1380, 231] on link "الطلبات" at bounding box center [1384, 230] width 210 height 48
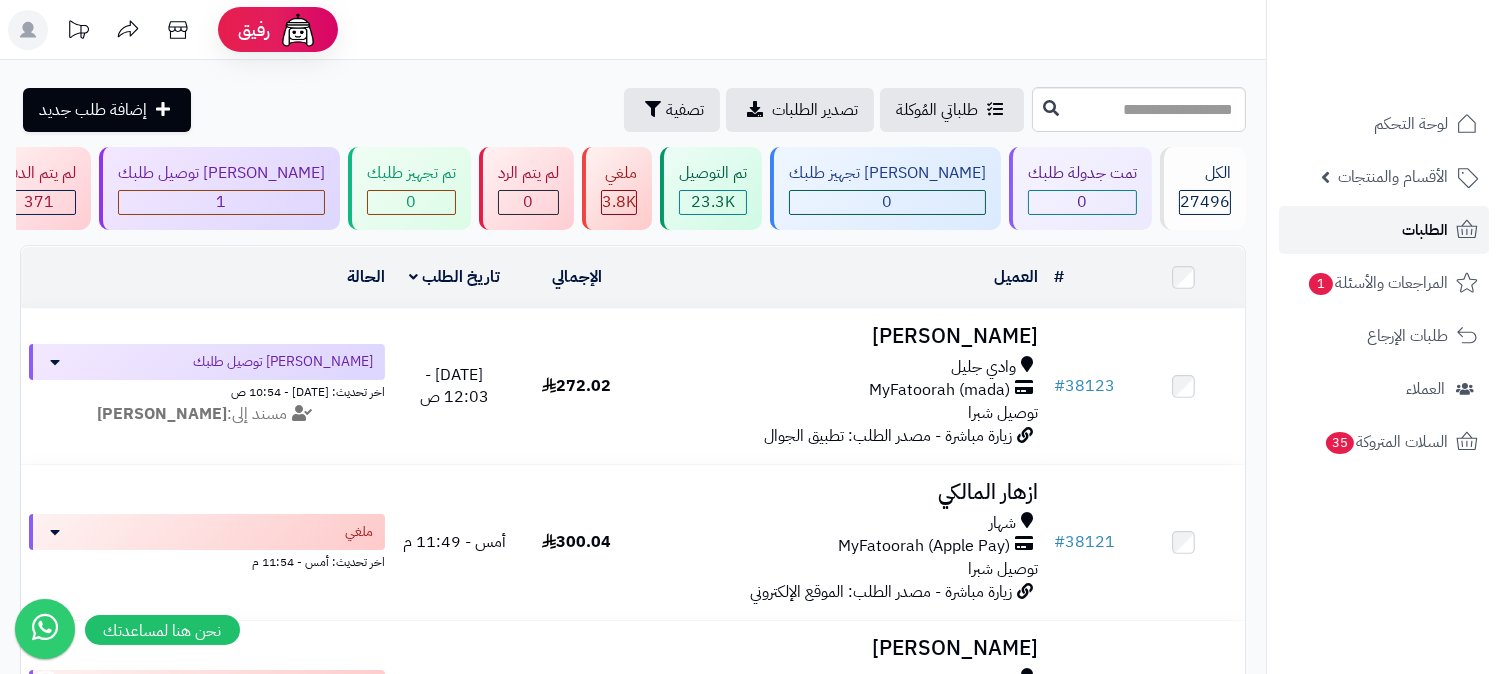
click at [1393, 225] on link "الطلبات" at bounding box center [1384, 230] width 210 height 48
click at [1420, 231] on span "الطلبات" at bounding box center [1425, 230] width 46 height 28
click at [1418, 238] on span "الطلبات" at bounding box center [1425, 230] width 46 height 28
click at [1357, 216] on link "الطلبات" at bounding box center [1384, 230] width 210 height 48
click at [1405, 243] on span "الطلبات" at bounding box center [1425, 230] width 46 height 28
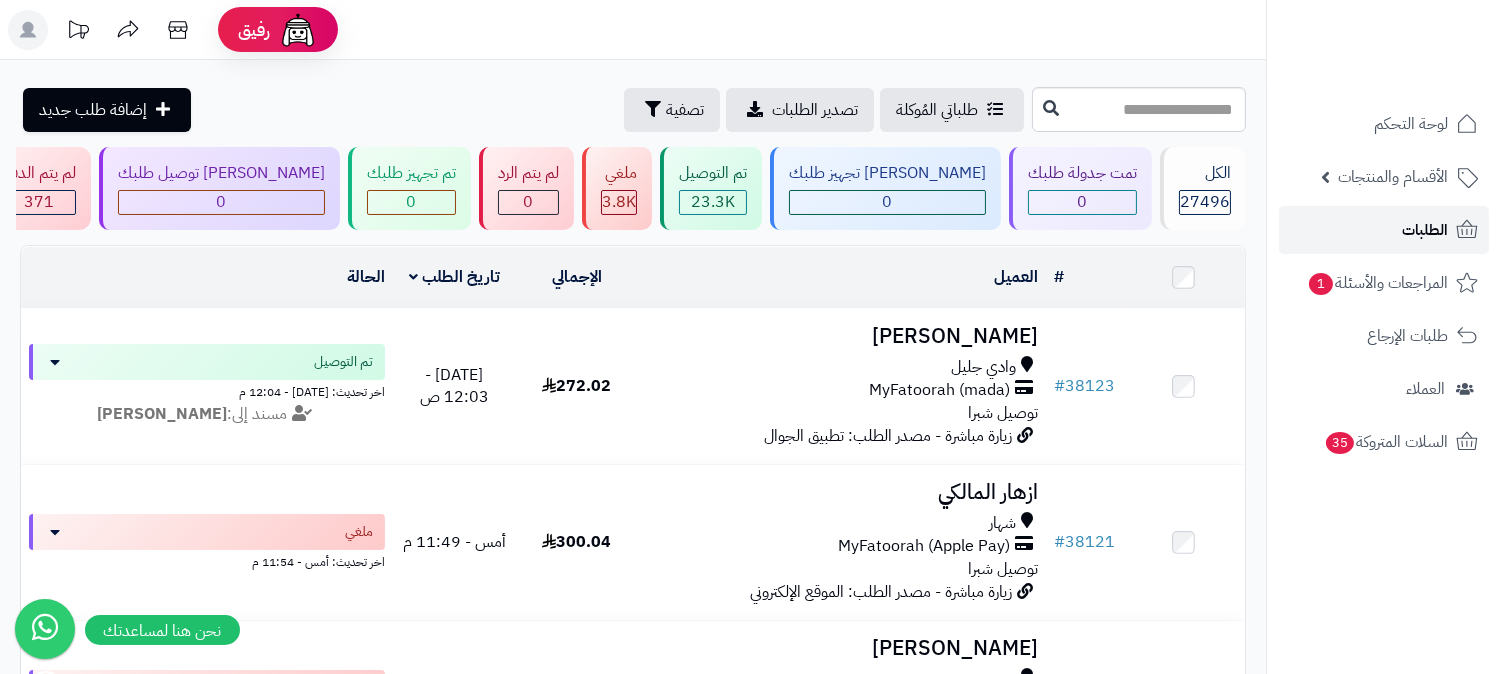
click at [1400, 231] on link "الطلبات" at bounding box center [1384, 230] width 210 height 48
click at [1382, 234] on link "الطلبات" at bounding box center [1384, 230] width 210 height 48
click at [1442, 226] on span "الطلبات" at bounding box center [1425, 230] width 46 height 28
click at [1400, 225] on link "الطلبات" at bounding box center [1384, 230] width 210 height 48
click at [1407, 218] on span "الطلبات" at bounding box center [1425, 230] width 46 height 28
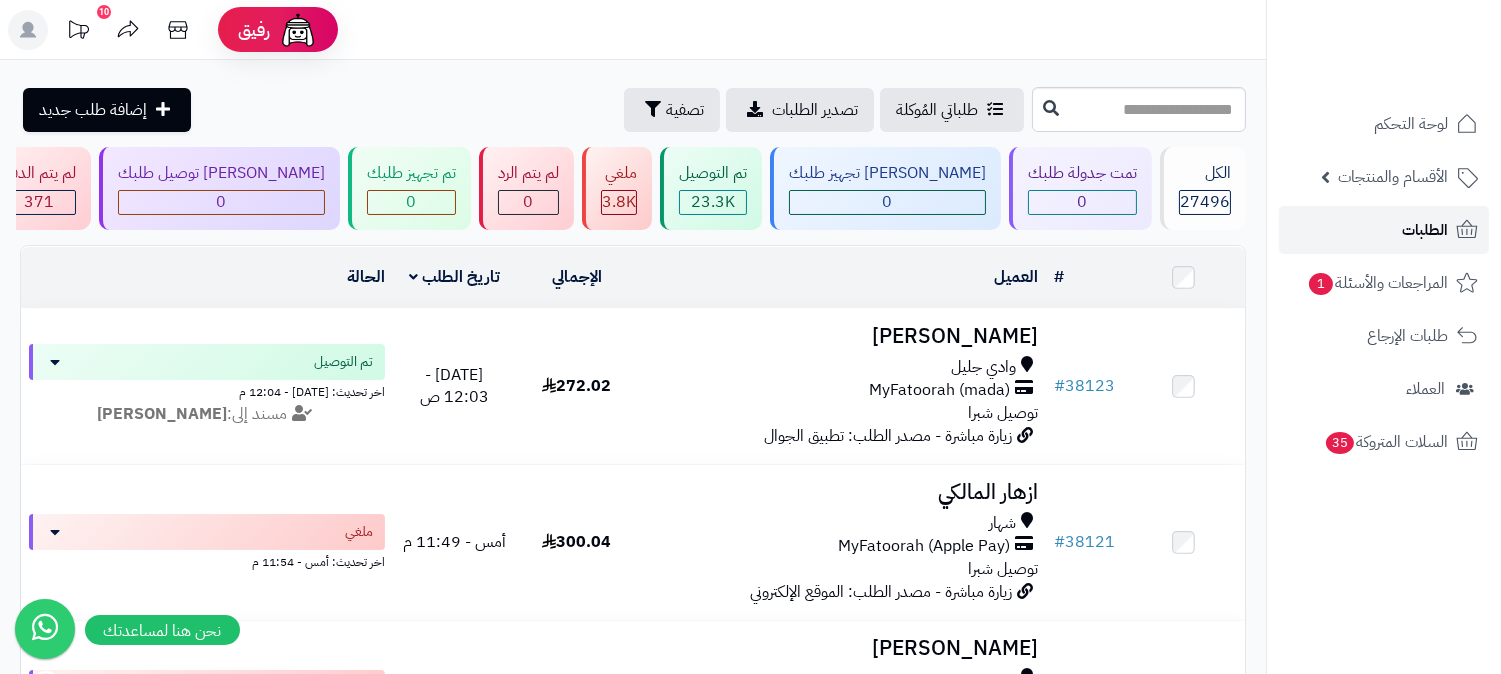
click at [1460, 220] on icon at bounding box center [1467, 230] width 24 height 24
click at [1405, 226] on span "الطلبات" at bounding box center [1425, 230] width 46 height 28
click at [1434, 221] on span "الطلبات" at bounding box center [1425, 230] width 46 height 28
click at [1443, 222] on span "الطلبات" at bounding box center [1425, 230] width 46 height 28
click at [1340, 233] on link "الطلبات" at bounding box center [1384, 230] width 210 height 48
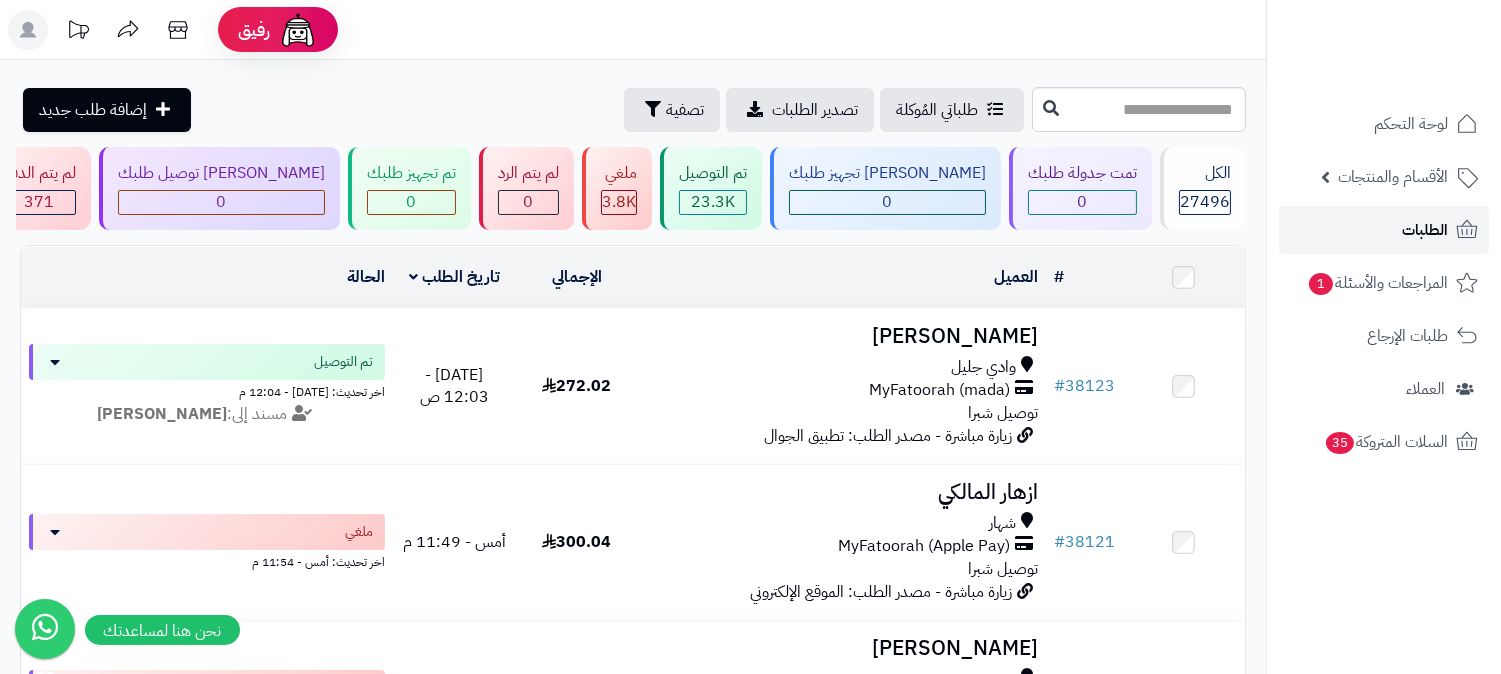
click at [1392, 227] on link "الطلبات" at bounding box center [1384, 230] width 210 height 48
click at [1426, 234] on span "الطلبات" at bounding box center [1425, 230] width 46 height 28
click at [1393, 226] on link "الطلبات" at bounding box center [1384, 230] width 210 height 48
click at [1400, 223] on link "الطلبات" at bounding box center [1384, 230] width 210 height 48
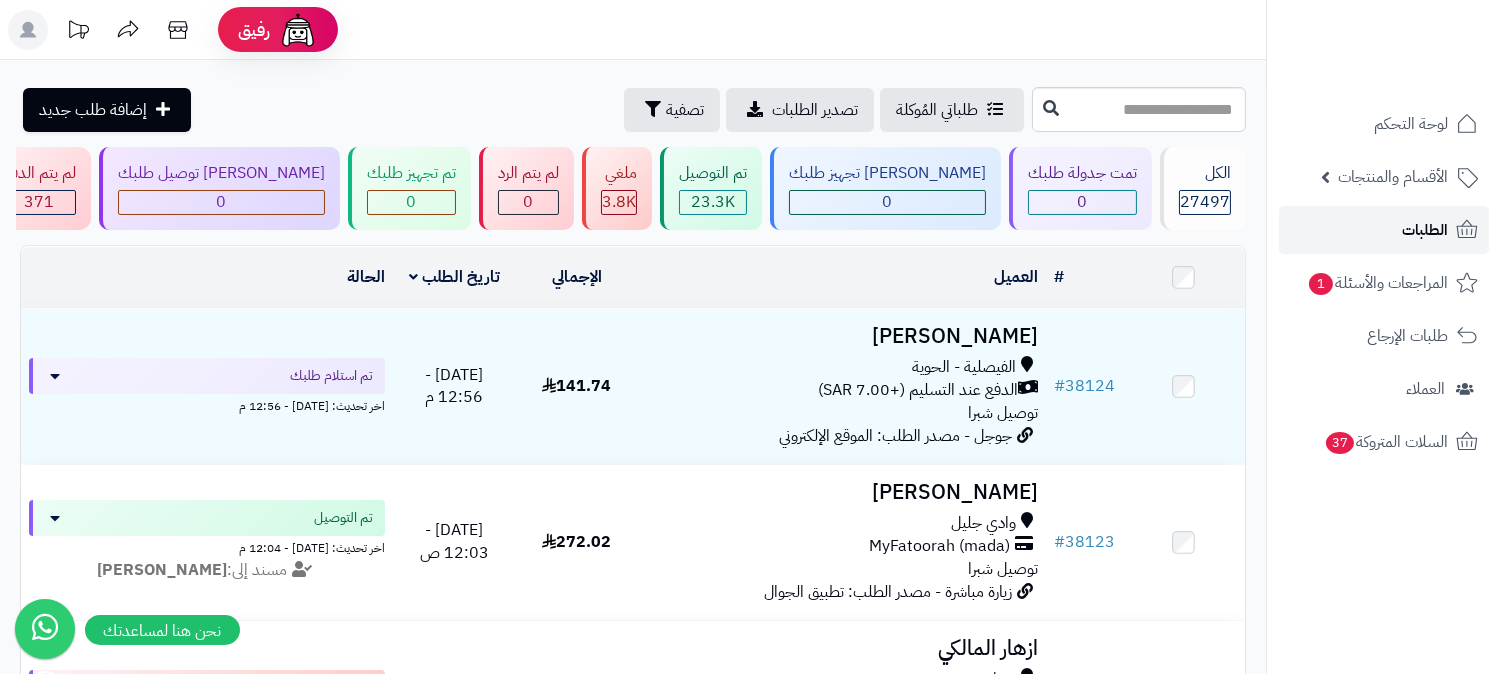
click at [1443, 230] on span "الطلبات" at bounding box center [1425, 230] width 46 height 28
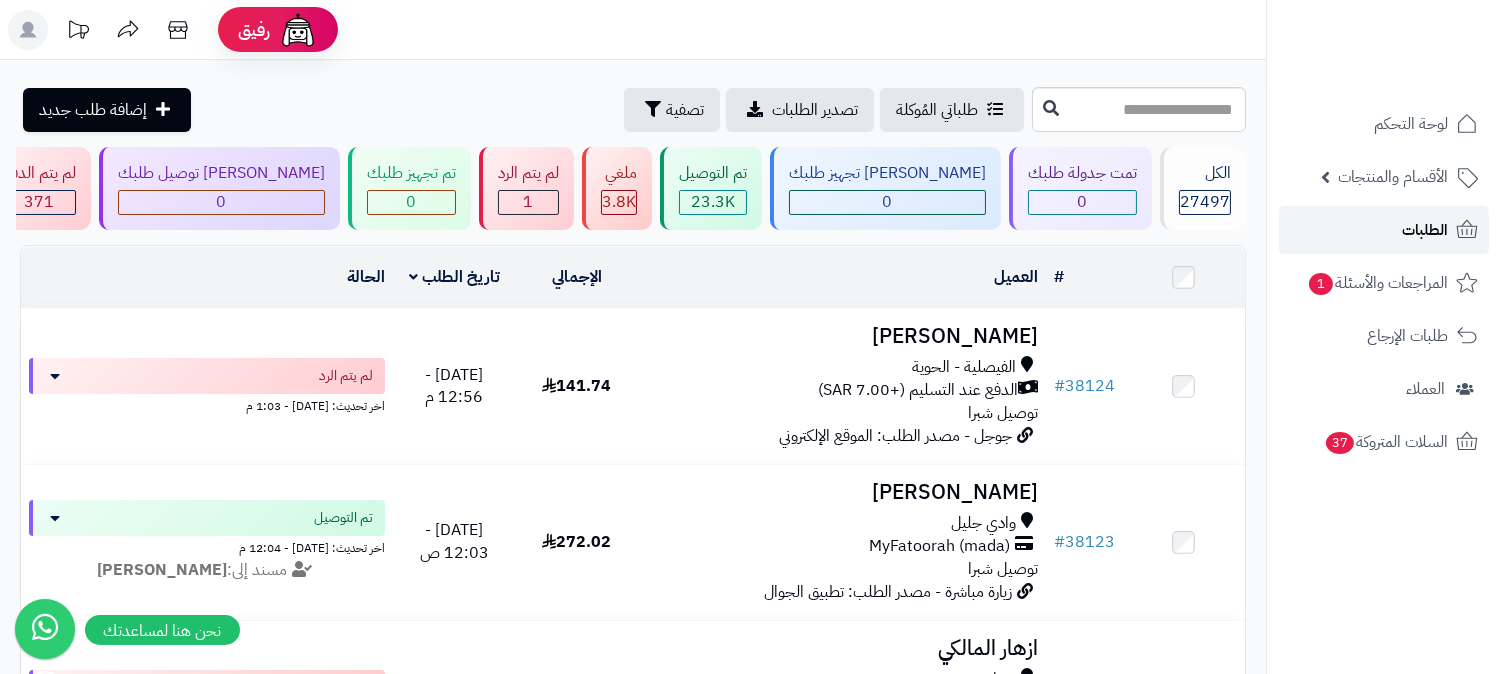
click at [1433, 247] on link "الطلبات" at bounding box center [1384, 230] width 210 height 48
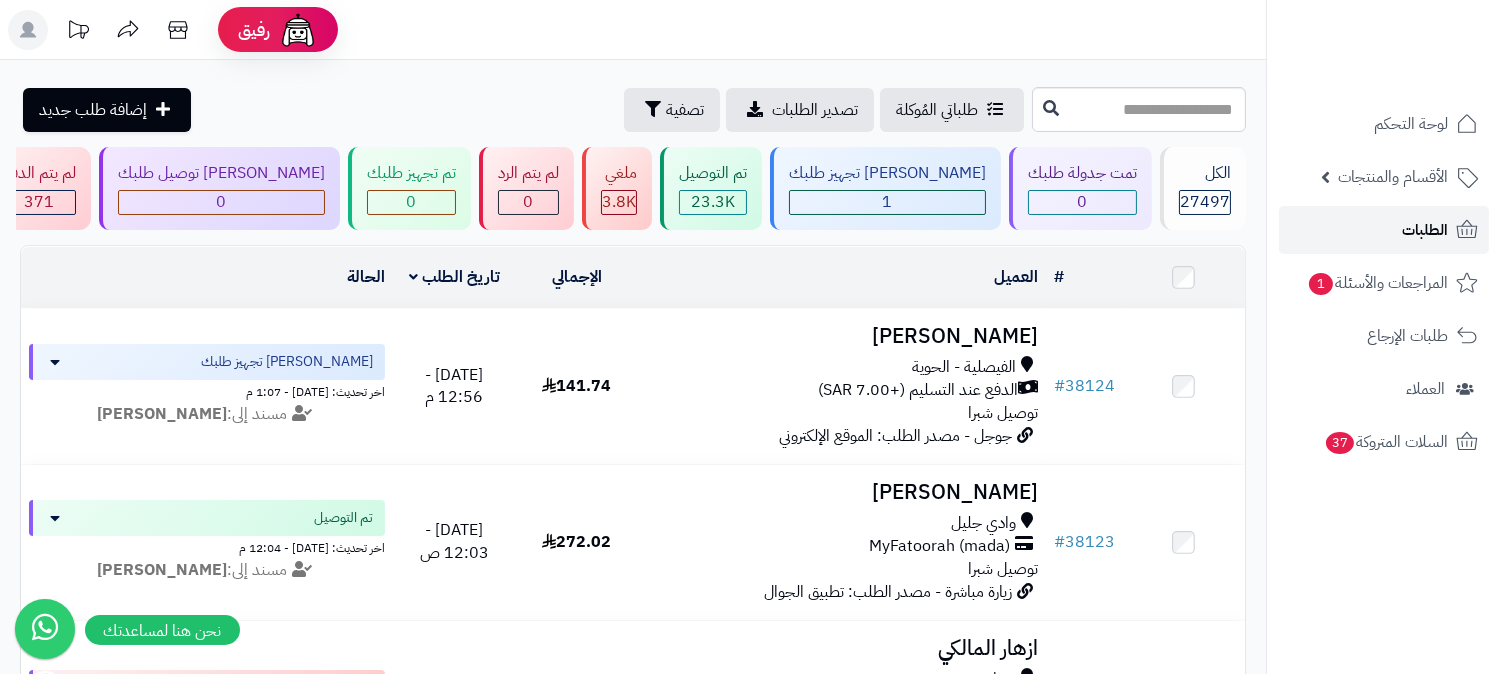
click at [1420, 216] on span "الطلبات" at bounding box center [1425, 230] width 46 height 28
